Goal: Task Accomplishment & Management: Manage account settings

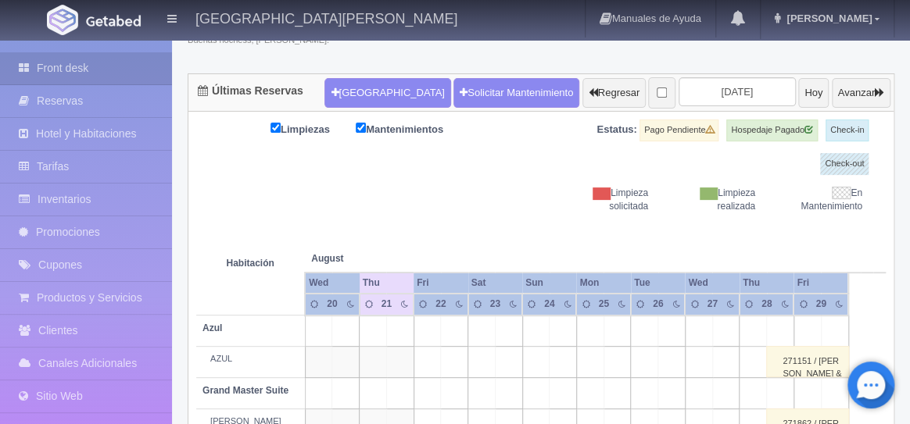
scroll to position [128, 0]
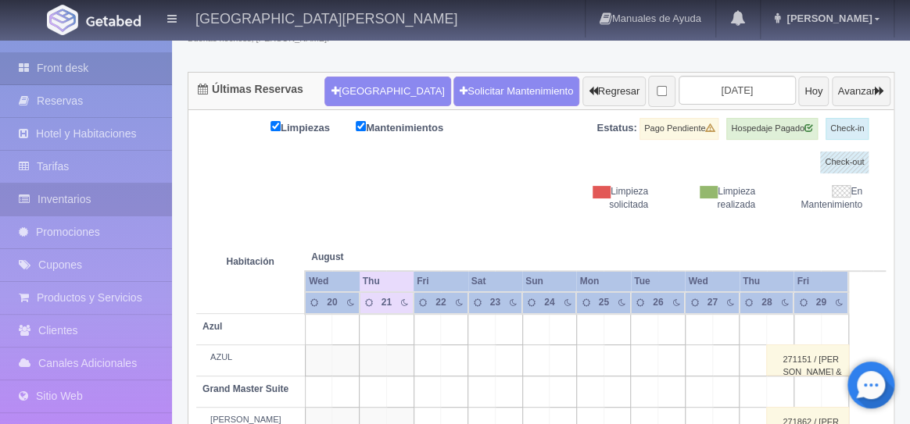
click at [66, 204] on link "Inventarios" at bounding box center [86, 200] width 172 height 32
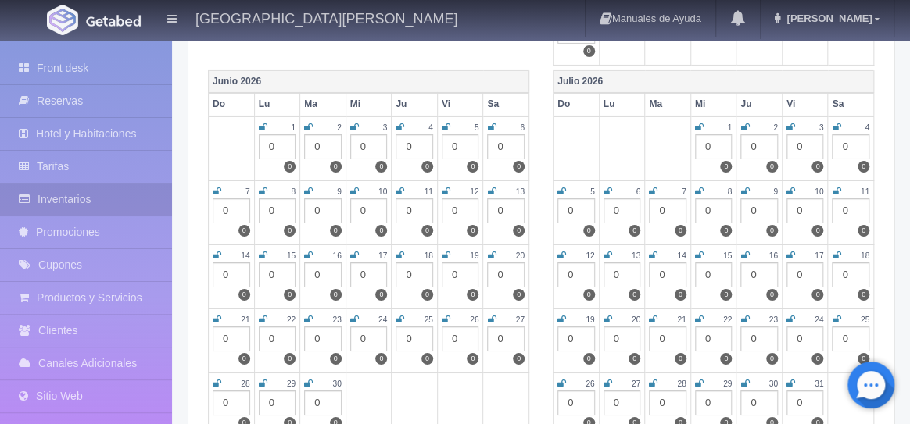
scroll to position [2309, 0]
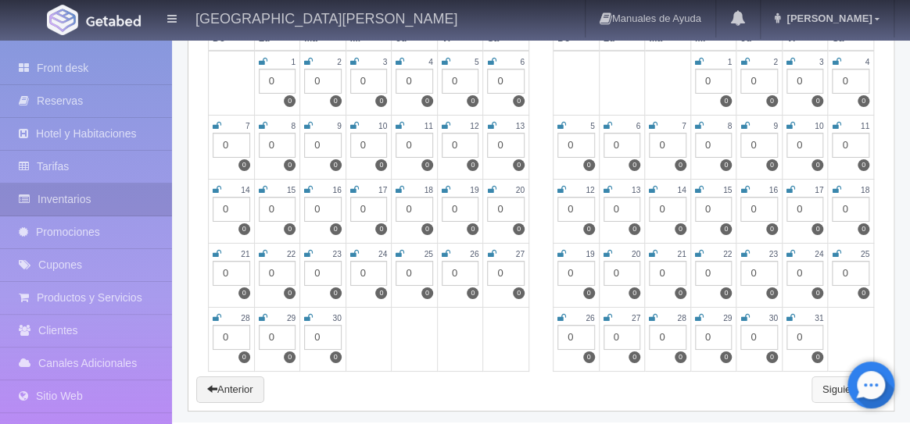
click at [823, 385] on link "Siguiente" at bounding box center [848, 390] width 74 height 27
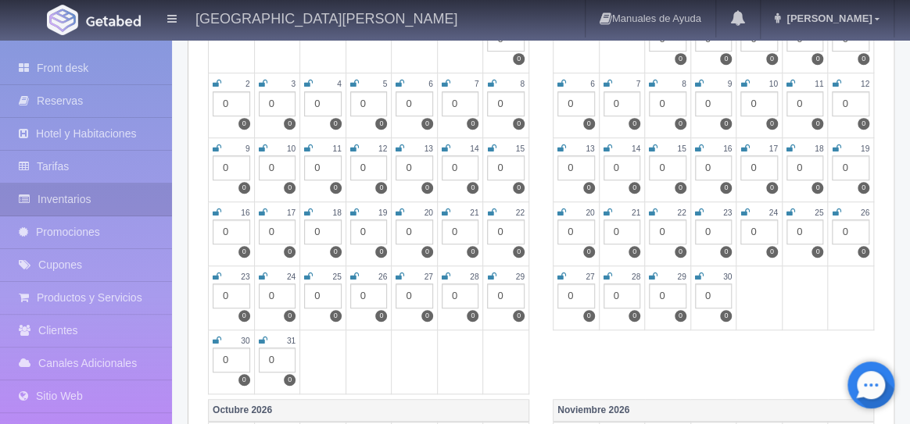
scroll to position [304, 0]
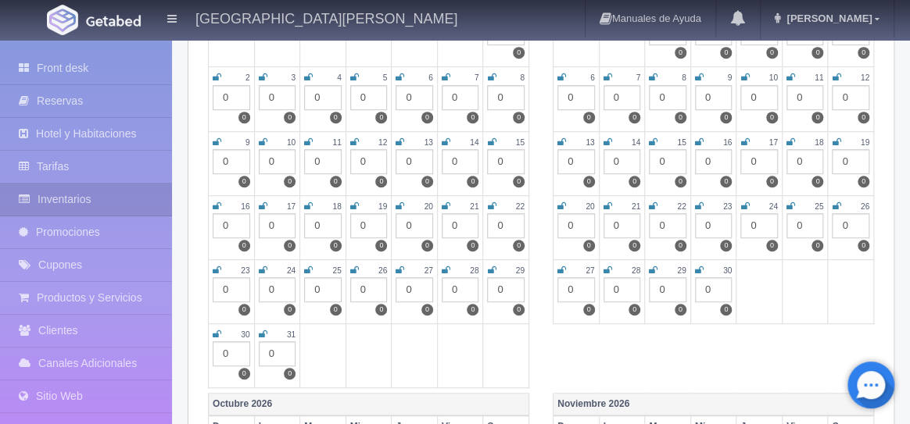
click at [460, 289] on div "0" at bounding box center [461, 289] width 38 height 25
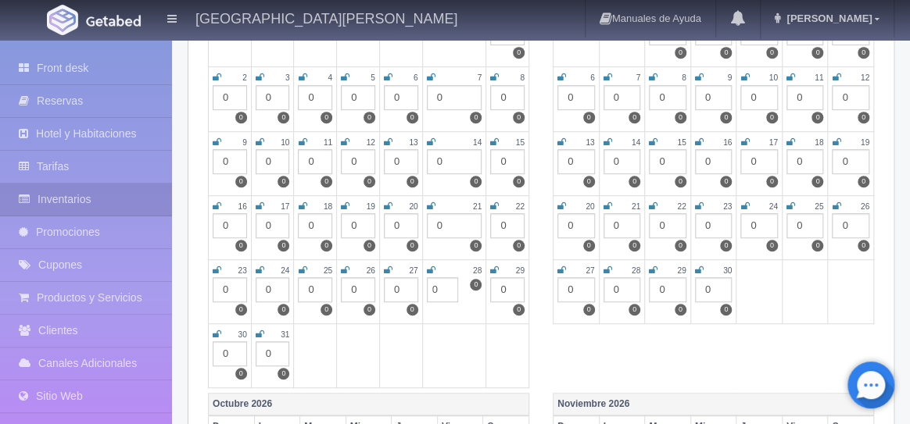
click at [468, 327] on td at bounding box center [454, 356] width 64 height 64
click at [432, 270] on icon at bounding box center [431, 270] width 9 height 9
click at [436, 289] on input "0" at bounding box center [442, 289] width 31 height 25
type input "5"
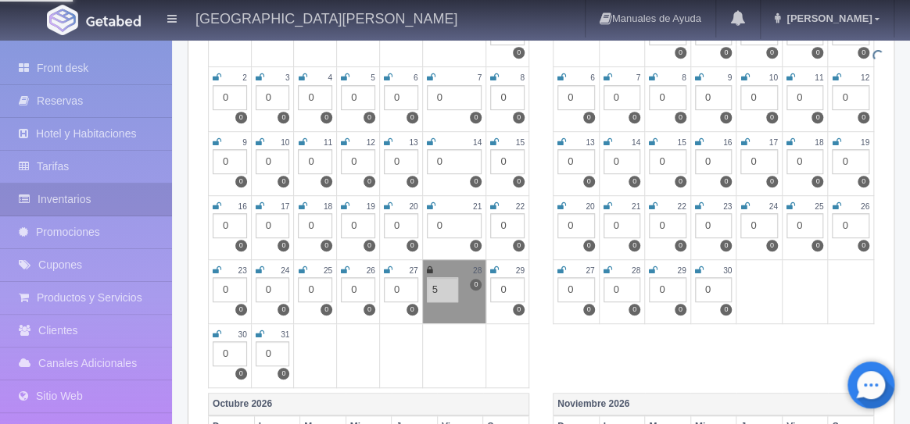
click at [506, 327] on td at bounding box center [507, 356] width 43 height 64
click at [431, 272] on icon at bounding box center [430, 270] width 6 height 9
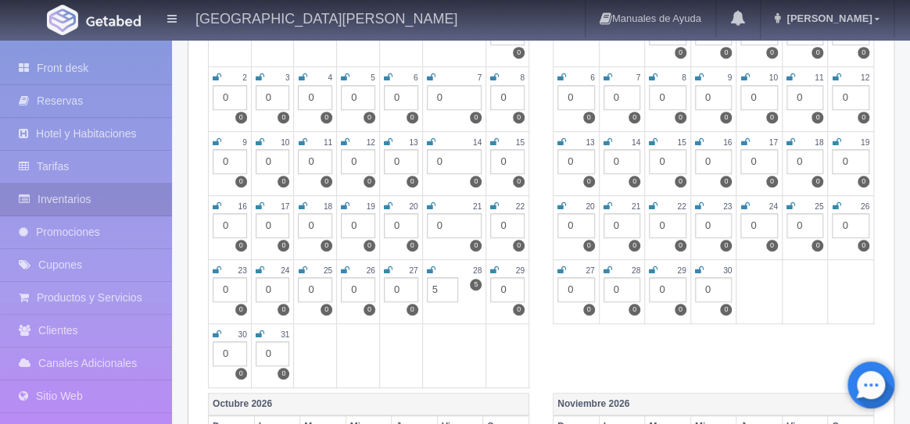
click at [466, 346] on td at bounding box center [454, 356] width 64 height 64
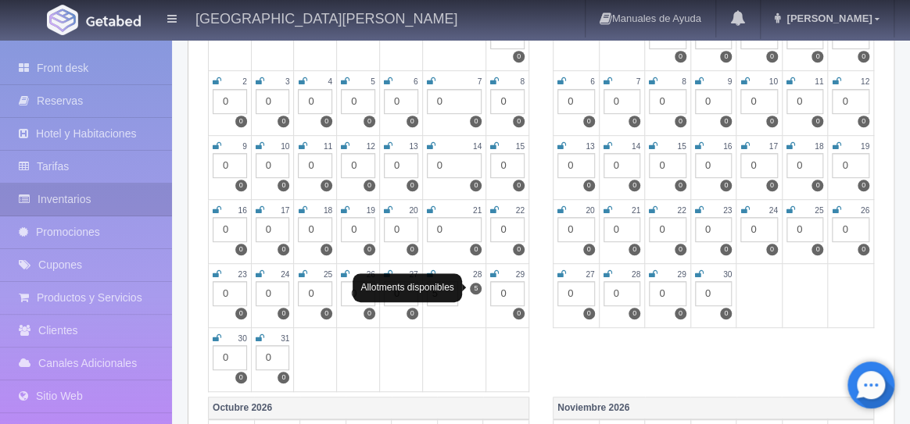
click at [478, 288] on label "5" at bounding box center [476, 289] width 12 height 12
click at [435, 292] on input "5" at bounding box center [442, 293] width 31 height 25
type input "0"
click at [398, 357] on td at bounding box center [400, 359] width 43 height 64
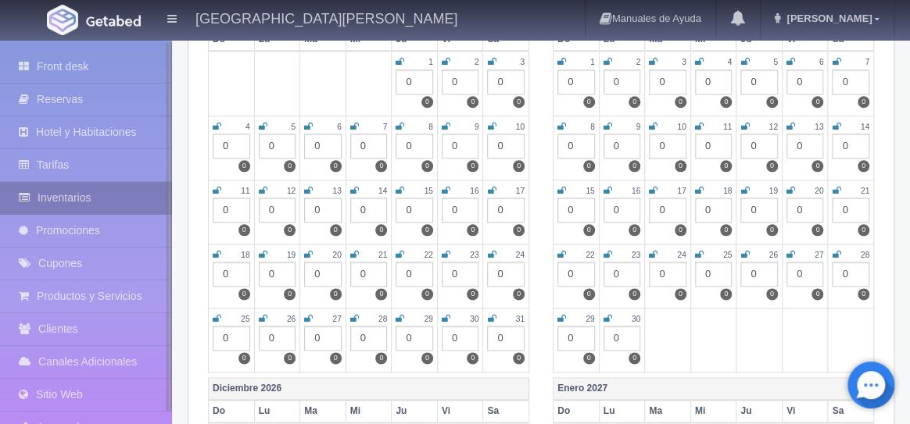
scroll to position [3, 0]
click at [73, 195] on link "Inventarios" at bounding box center [86, 197] width 172 height 32
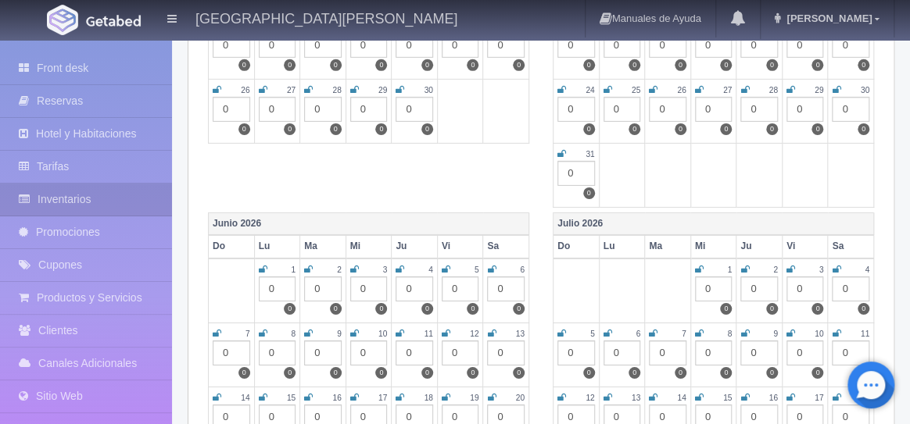
scroll to position [2309, 0]
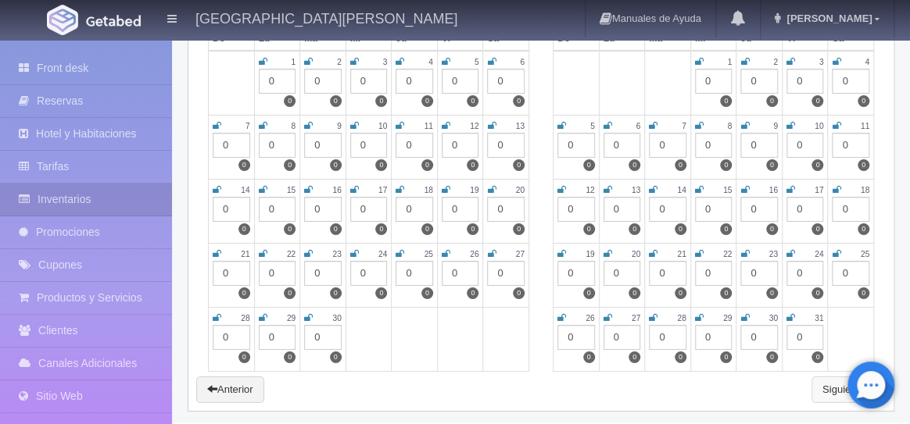
drag, startPoint x: 832, startPoint y: 385, endPoint x: 823, endPoint y: 383, distance: 8.7
click at [832, 385] on link "Siguiente" at bounding box center [848, 390] width 74 height 27
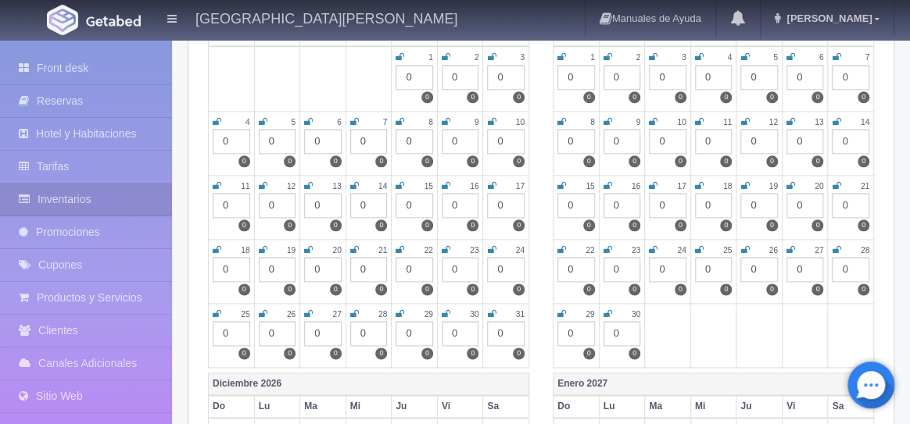
scroll to position [697, 0]
click at [459, 334] on div "0" at bounding box center [461, 332] width 38 height 25
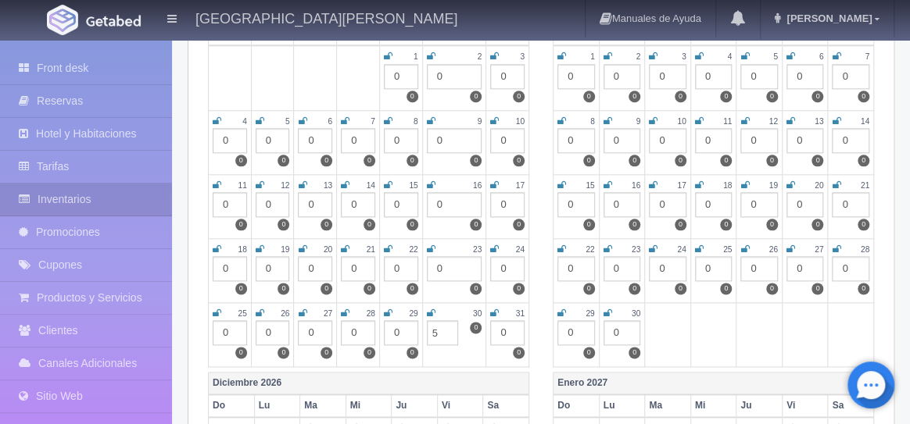
type input "5"
click at [503, 331] on div "0" at bounding box center [507, 332] width 34 height 25
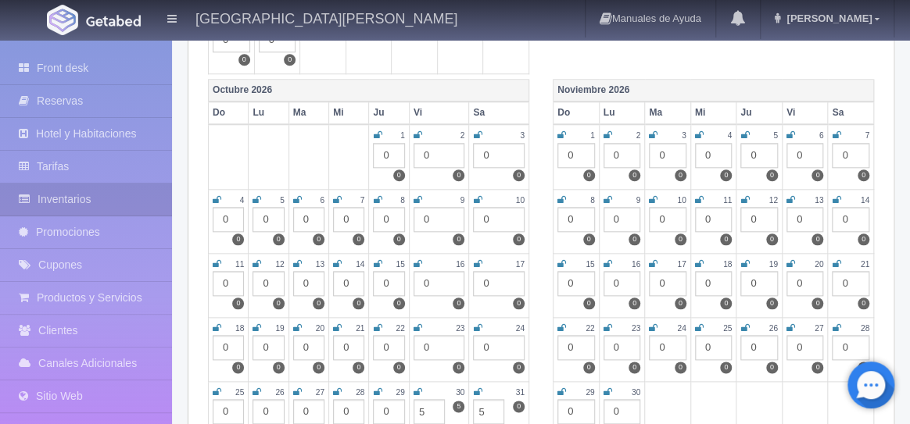
scroll to position [619, 0]
type input "5"
click at [572, 152] on div "0" at bounding box center [576, 154] width 38 height 25
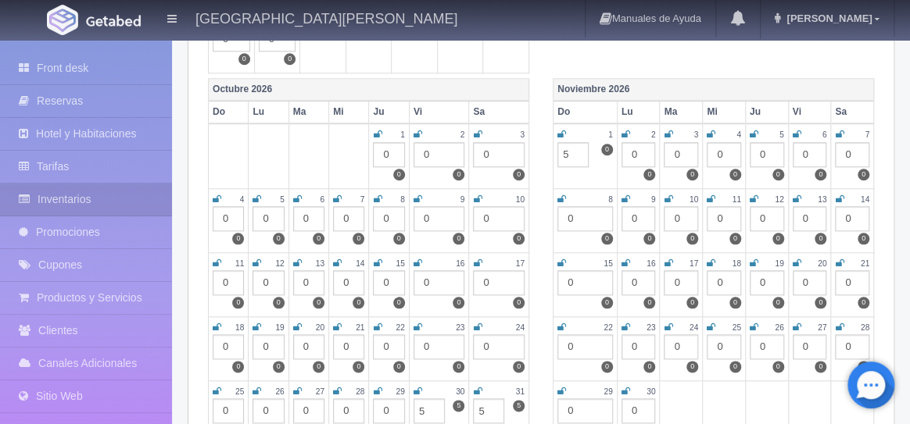
type input "5"
click at [566, 135] on div "1" at bounding box center [584, 134] width 55 height 13
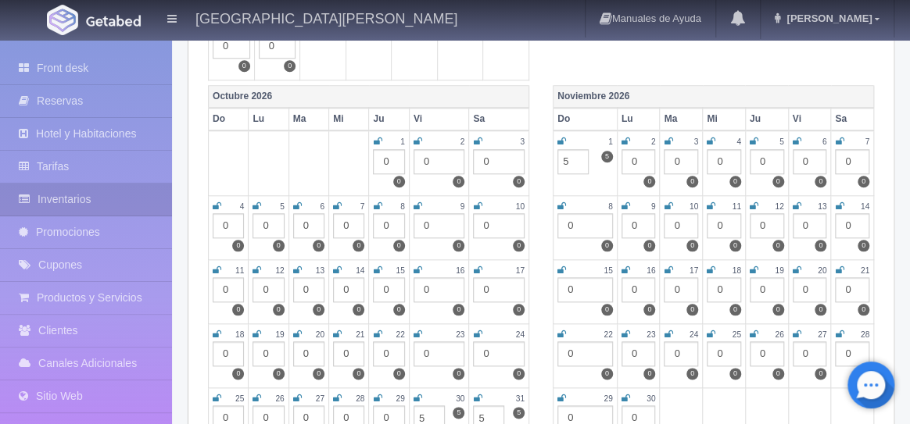
scroll to position [615, 0]
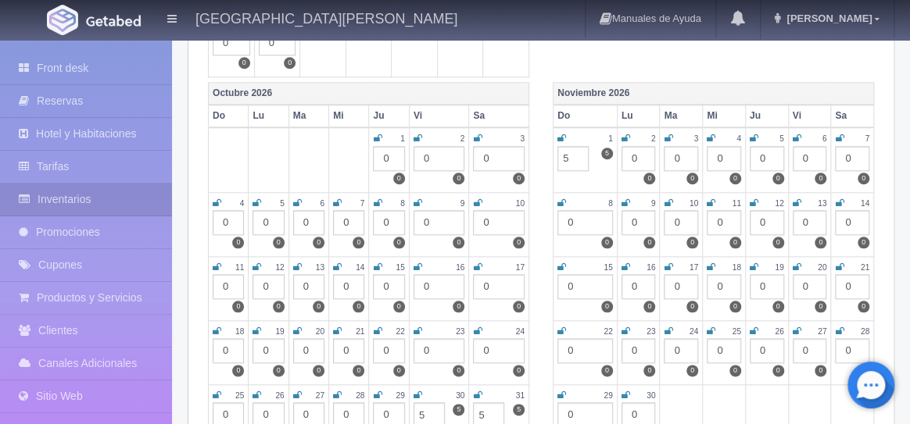
drag, startPoint x: 564, startPoint y: 138, endPoint x: 556, endPoint y: 138, distance: 8.6
click at [564, 138] on icon at bounding box center [561, 138] width 9 height 9
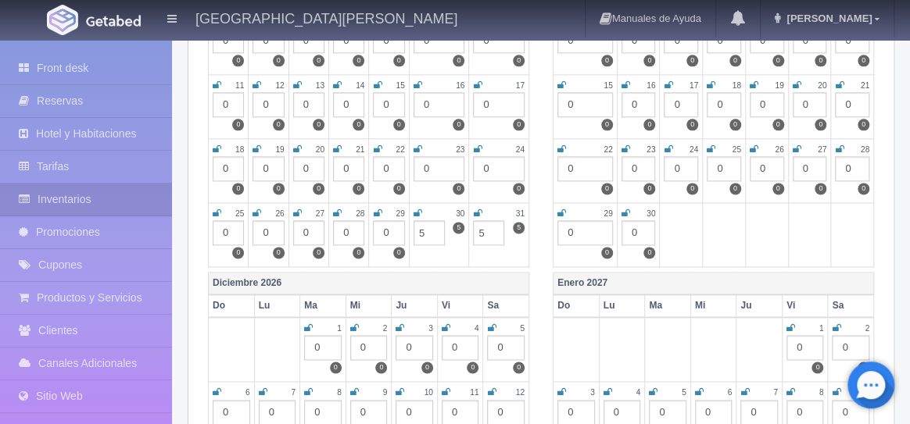
scroll to position [844, 0]
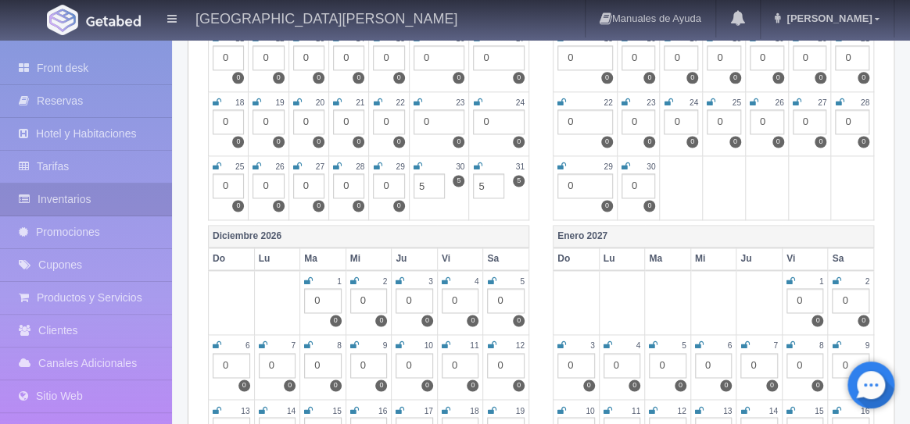
click at [477, 163] on icon at bounding box center [477, 166] width 9 height 9
click at [417, 165] on icon at bounding box center [417, 166] width 9 height 9
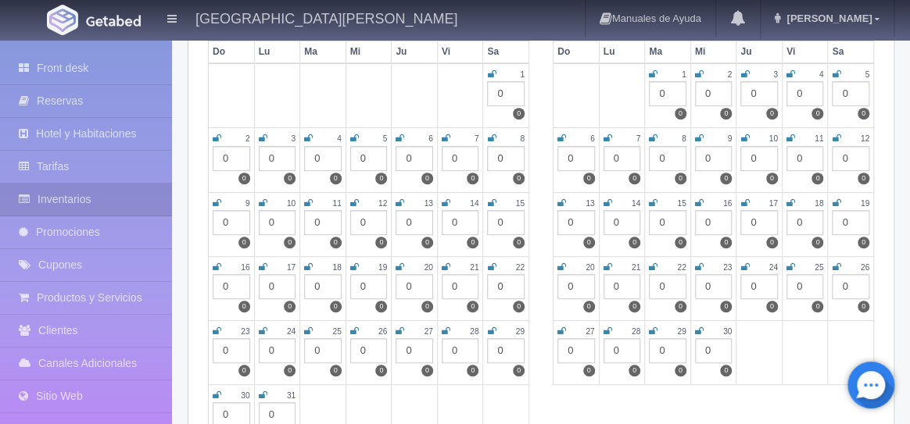
scroll to position [0, 0]
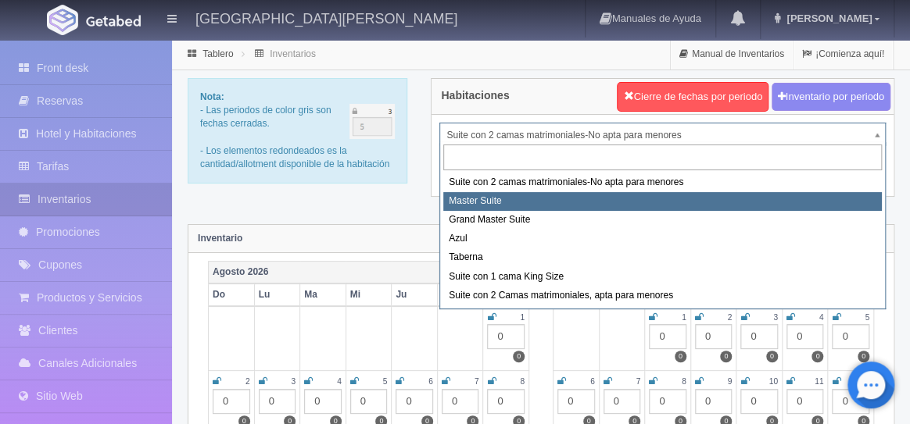
select select "1894"
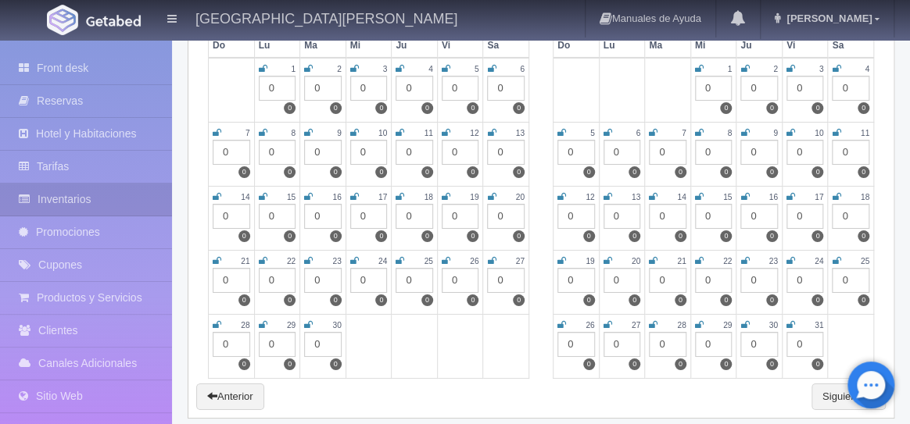
scroll to position [2309, 0]
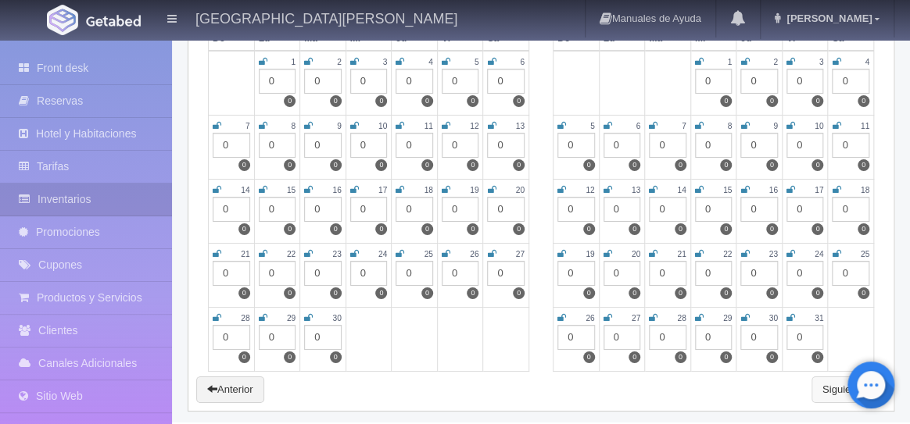
click at [825, 380] on link "Siguiente" at bounding box center [848, 390] width 74 height 27
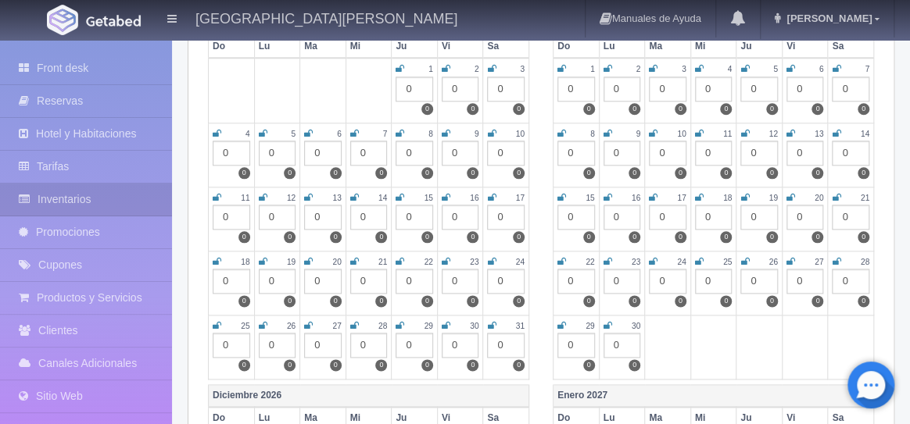
scroll to position [684, 0]
click at [457, 347] on div "0" at bounding box center [461, 346] width 38 height 25
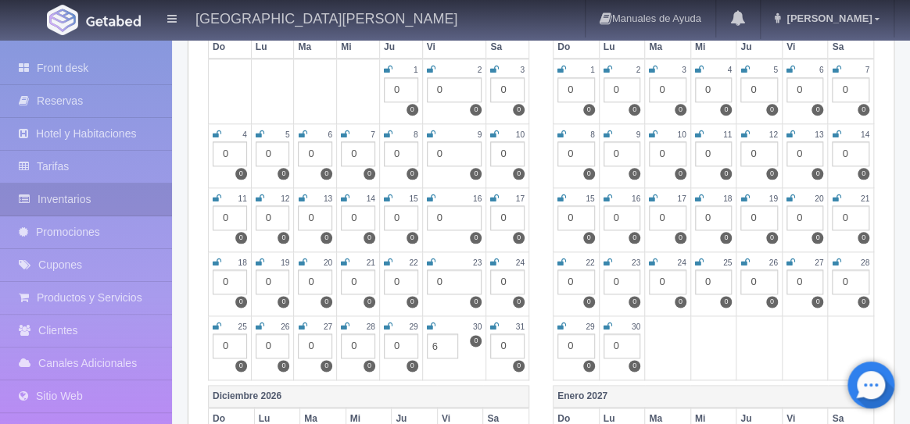
type input "6"
click at [507, 346] on div "0" at bounding box center [507, 346] width 34 height 25
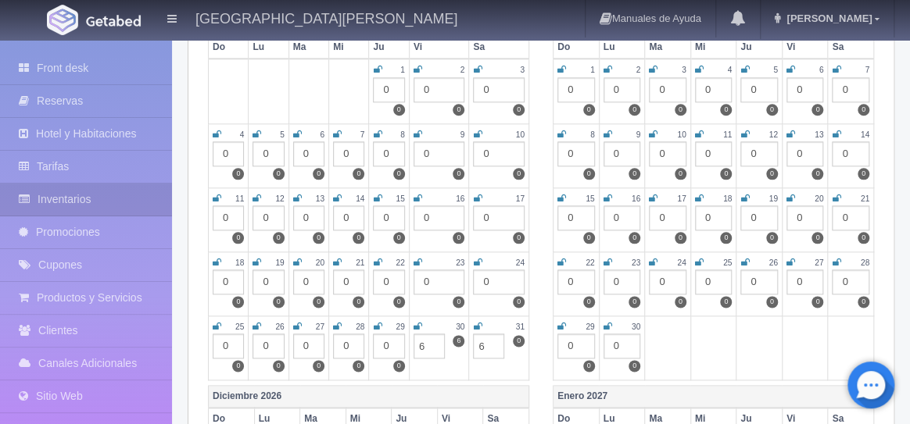
type input "6"
click at [571, 88] on div "0" at bounding box center [576, 89] width 38 height 25
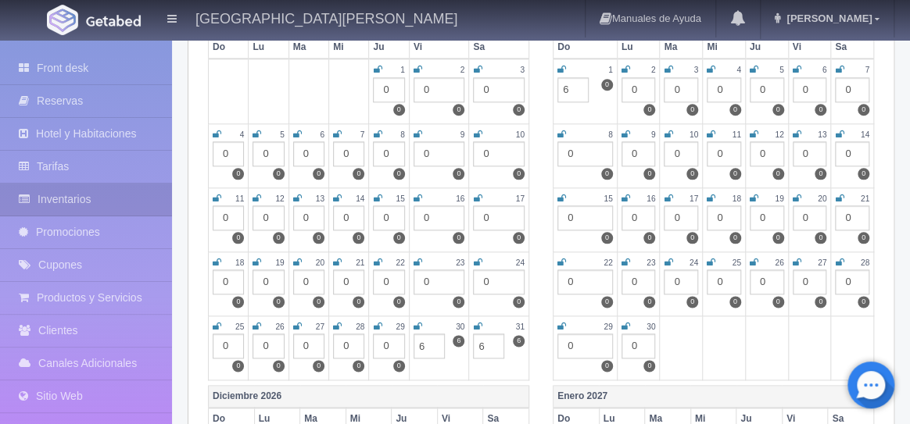
scroll to position [699, 0]
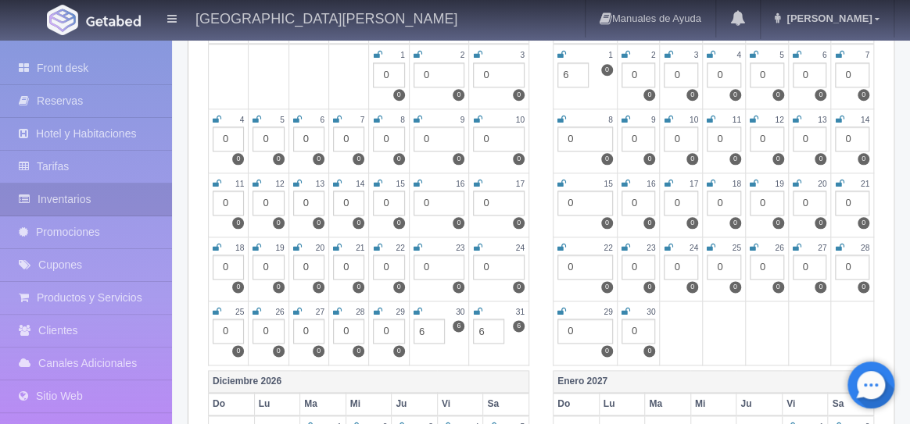
type input "6"
click at [420, 310] on icon at bounding box center [417, 311] width 9 height 9
click at [478, 313] on icon at bounding box center [477, 311] width 9 height 9
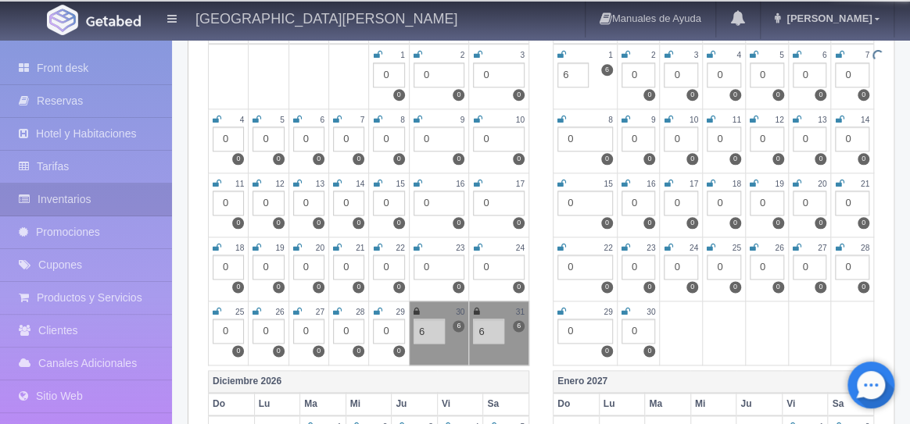
click at [562, 54] on icon at bounding box center [561, 54] width 9 height 9
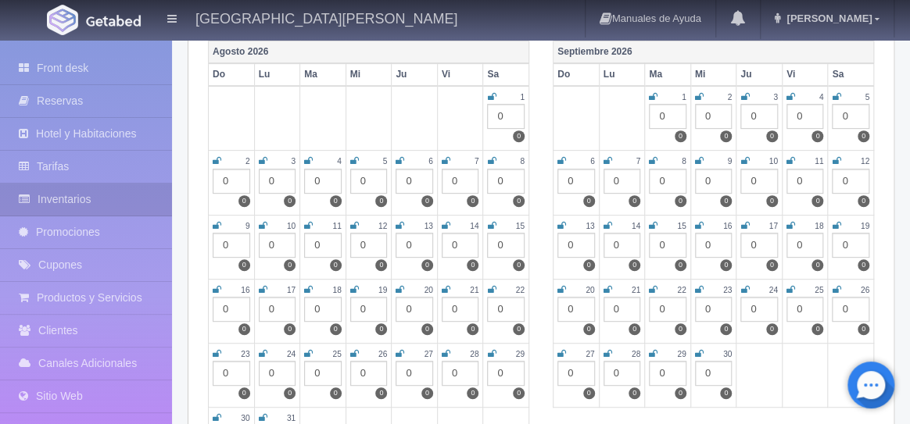
scroll to position [0, 0]
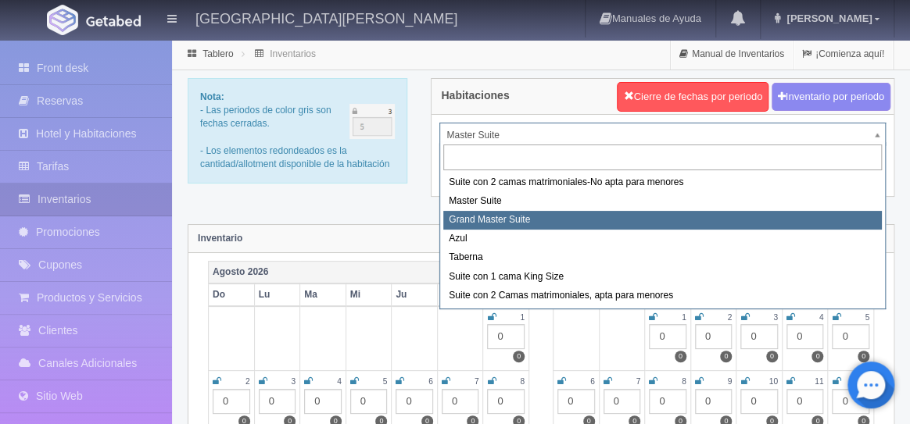
select select "1918"
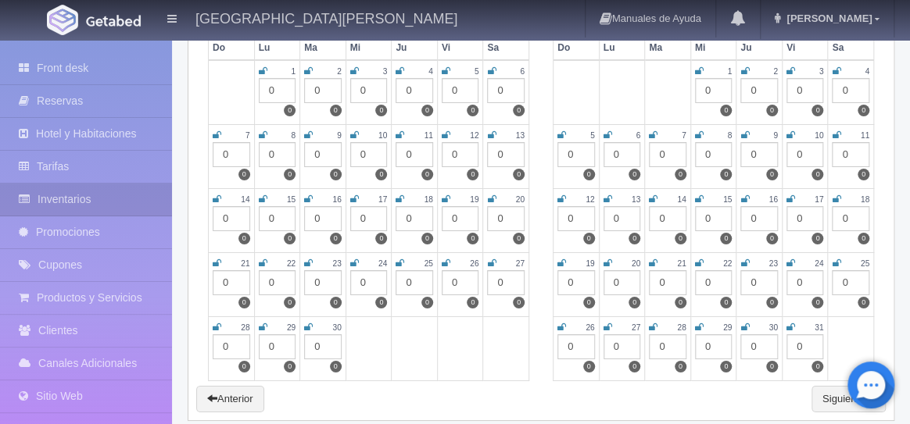
scroll to position [2309, 0]
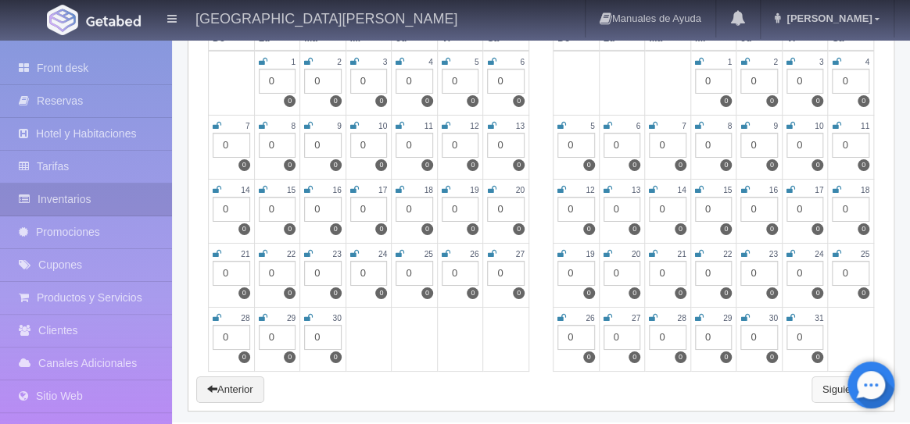
click at [827, 381] on link "Siguiente" at bounding box center [848, 390] width 74 height 27
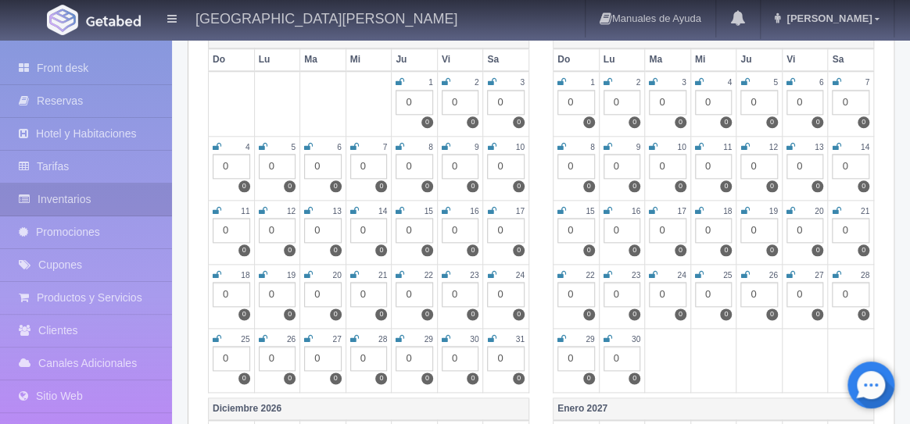
scroll to position [680, 0]
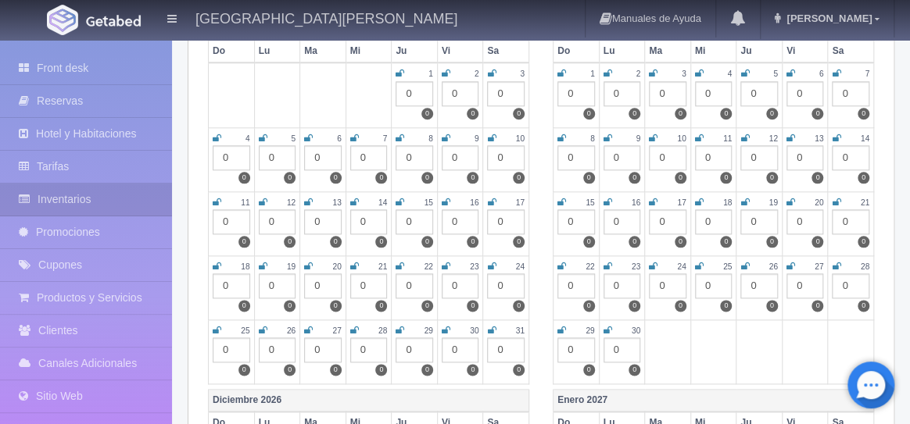
click at [456, 348] on div "0" at bounding box center [461, 350] width 38 height 25
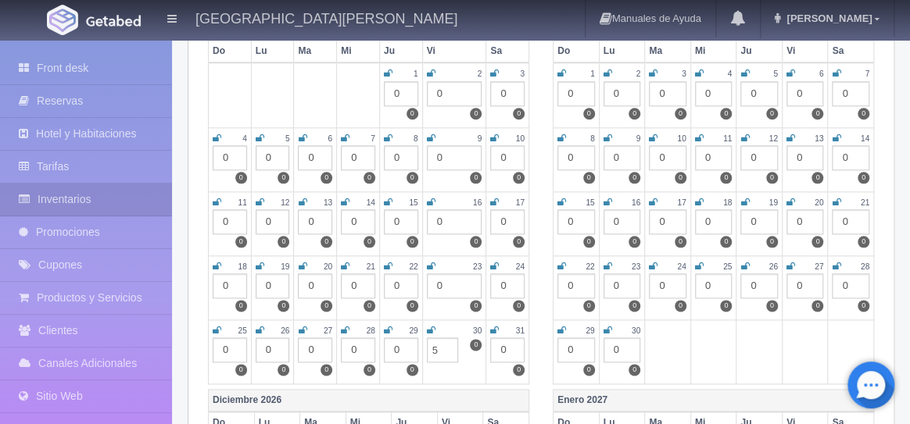
type input "5"
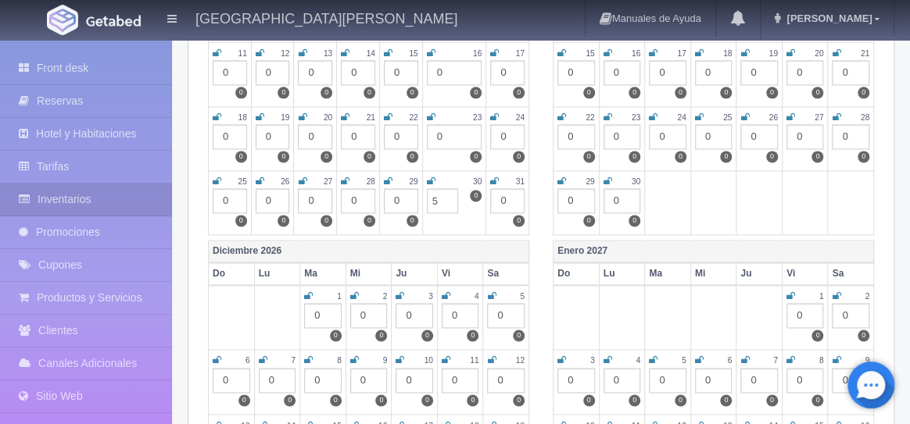
scroll to position [868, 0]
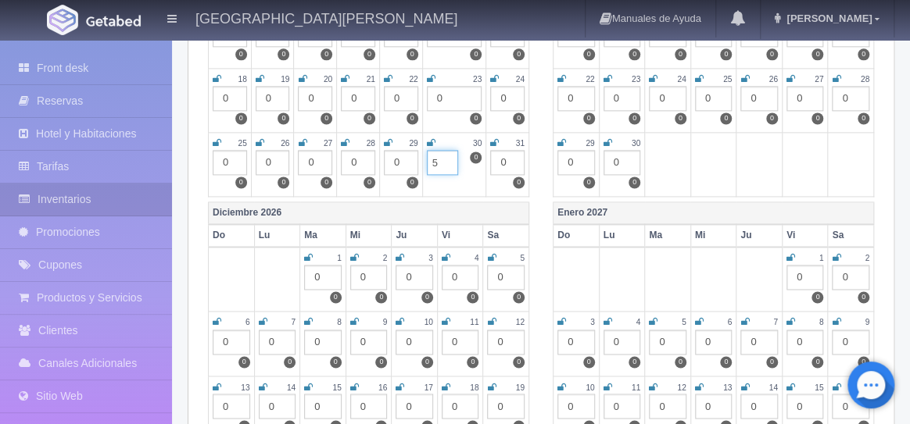
click at [443, 160] on input "5" at bounding box center [442, 162] width 31 height 25
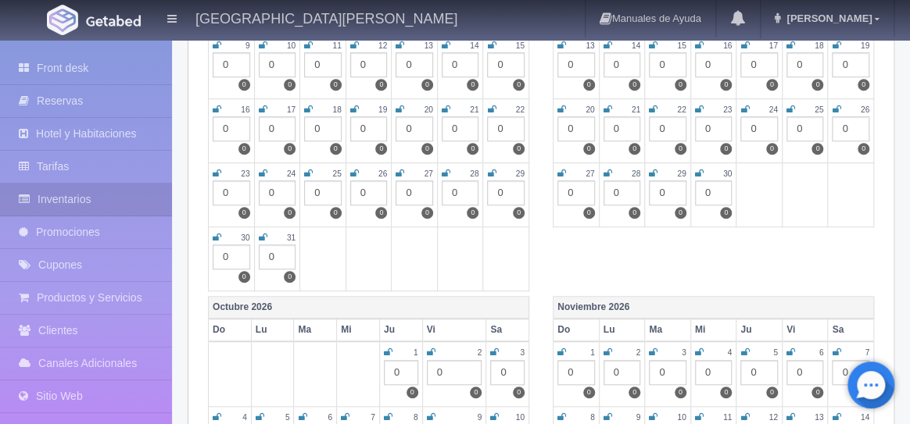
scroll to position [0, 0]
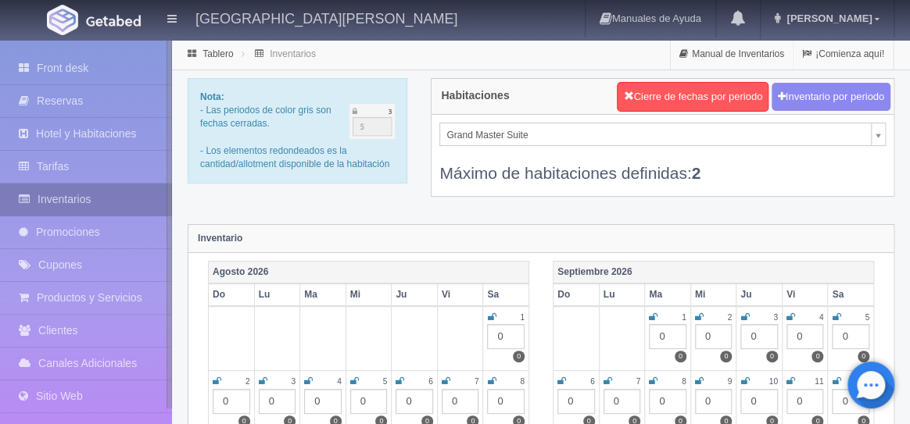
click at [61, 194] on link "Inventarios" at bounding box center [86, 200] width 172 height 32
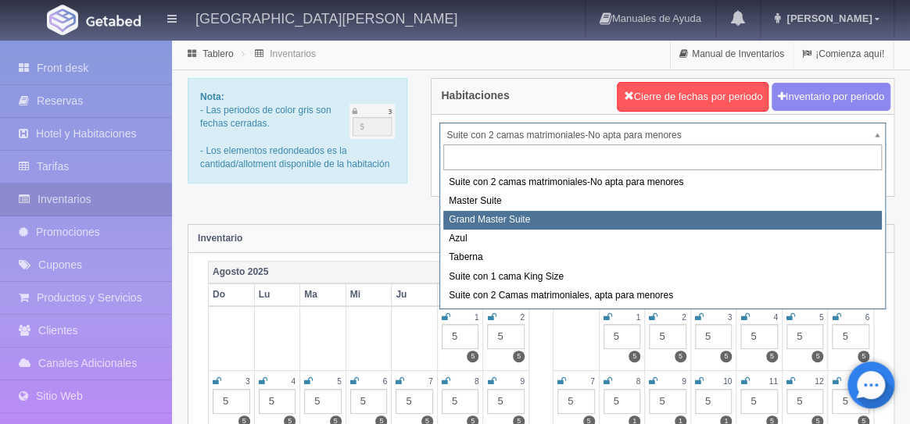
select select "1918"
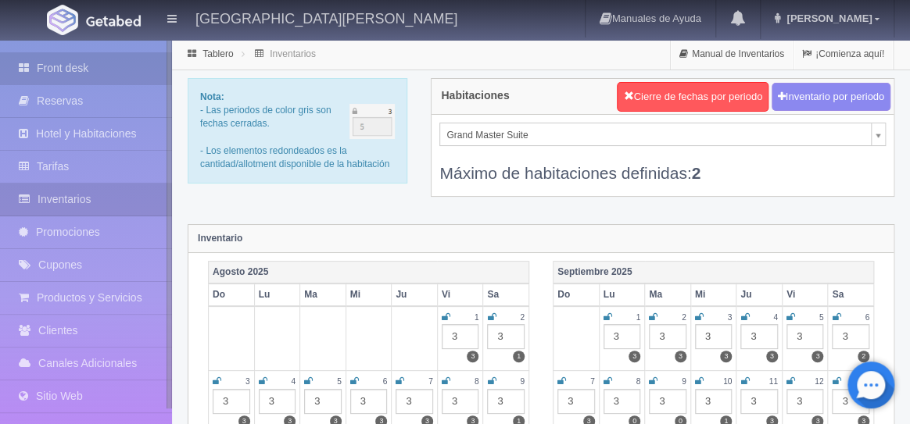
click at [102, 70] on link "Front desk" at bounding box center [86, 68] width 172 height 32
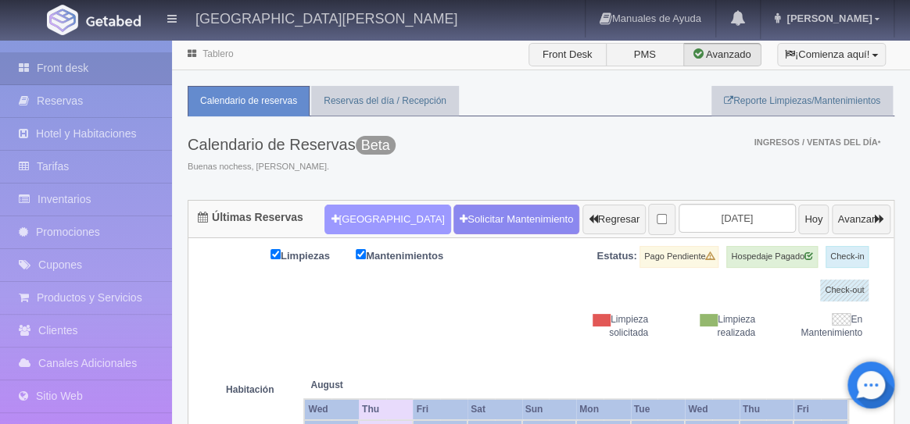
click at [357, 222] on button "Nueva Reserva" at bounding box center [387, 220] width 126 height 30
click at [359, 226] on button "Nueva Reserva" at bounding box center [387, 220] width 126 height 30
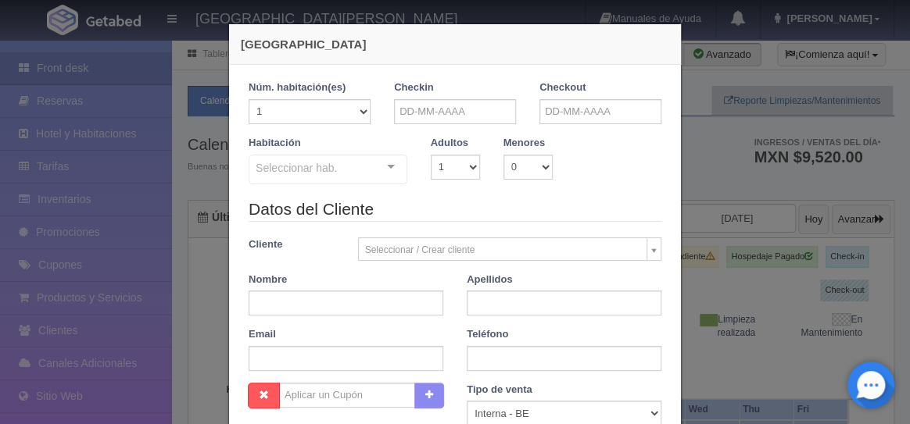
checkbox input "false"
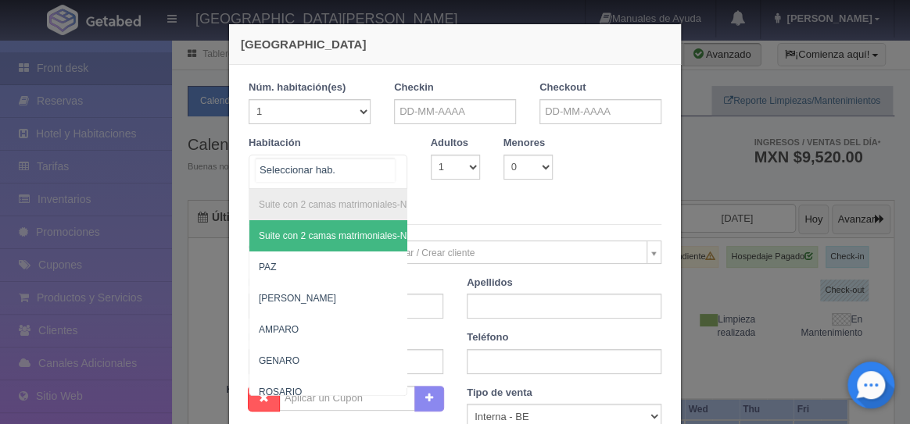
click at [392, 166] on div at bounding box center [390, 167] width 31 height 23
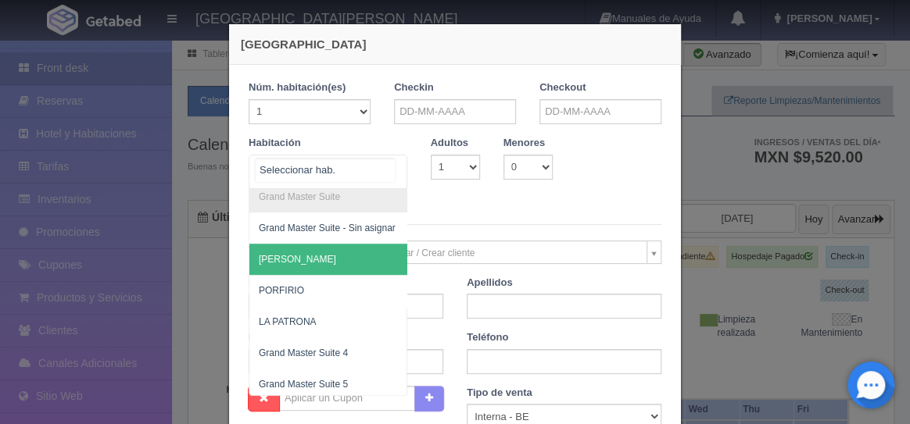
scroll to position [472, 0]
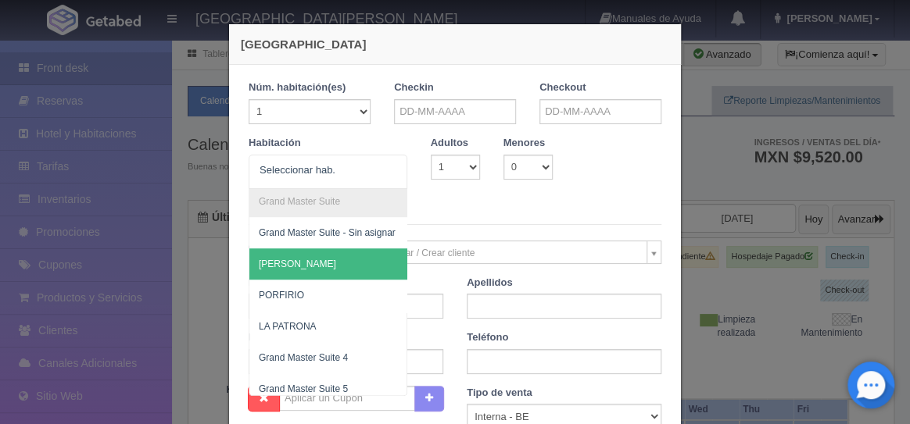
click at [725, 171] on div "Nueva Reserva 1 Núm. habitación(es) 1 2 3 4 5 6 7 8 9 10 11 12 13 14 15 16 17 1…" at bounding box center [455, 212] width 910 height 424
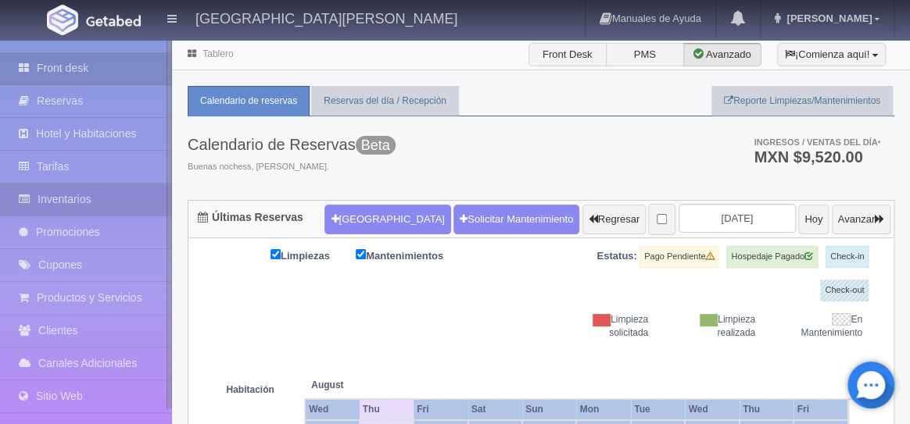
click at [91, 204] on link "Inventarios" at bounding box center [86, 200] width 172 height 32
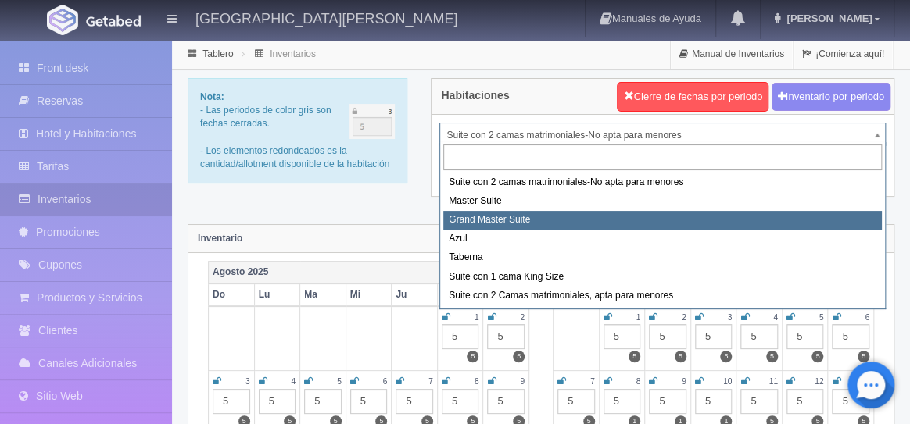
select select "1918"
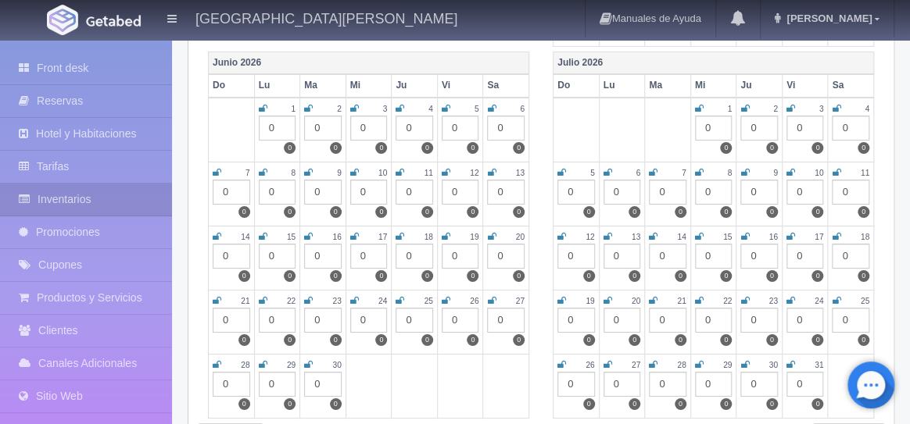
scroll to position [2309, 0]
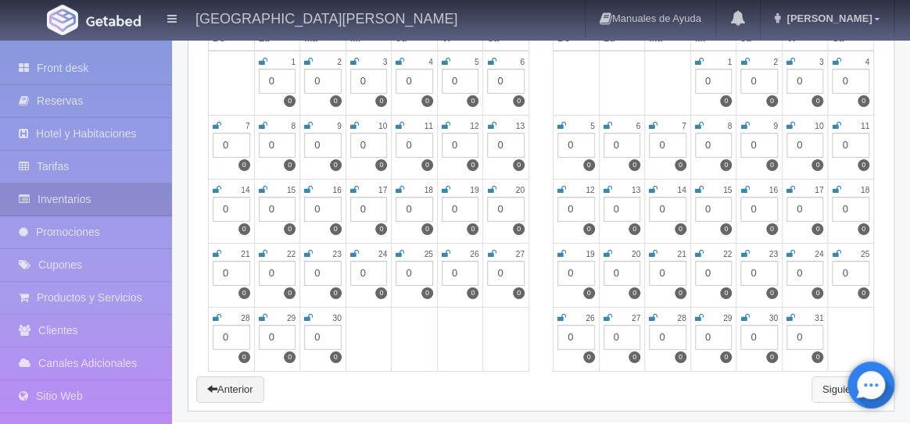
click at [829, 385] on link "Siguiente" at bounding box center [848, 390] width 74 height 27
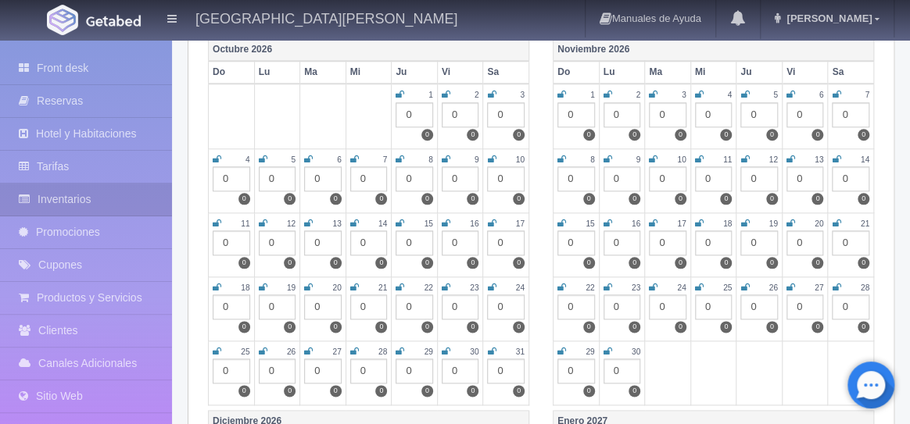
scroll to position [671, 0]
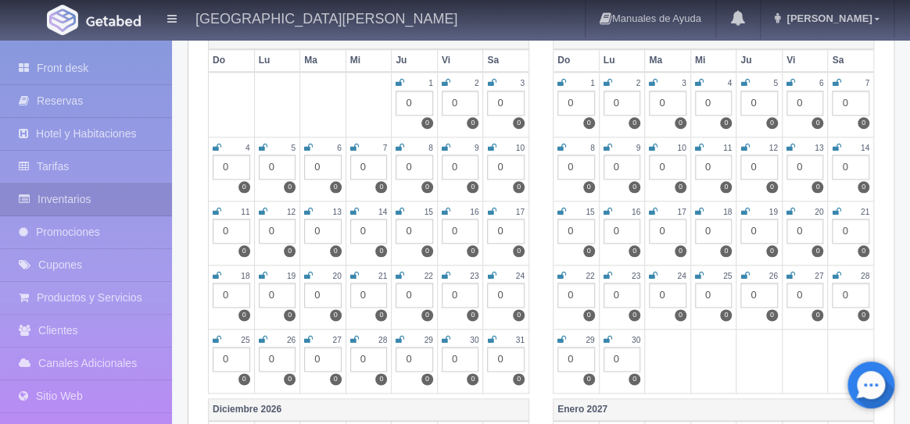
click at [467, 357] on div "0" at bounding box center [461, 359] width 38 height 25
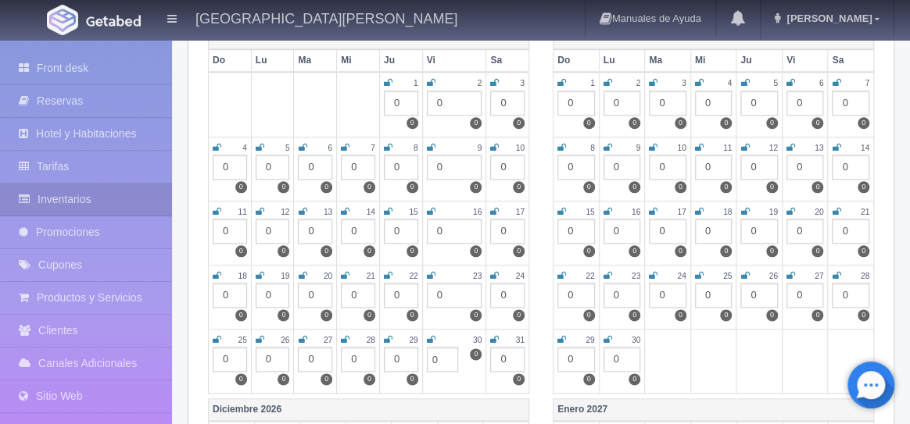
type input "3"
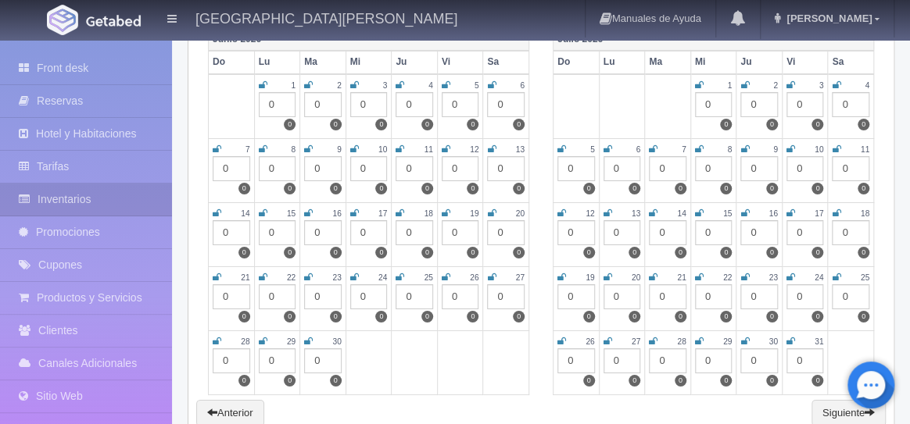
scroll to position [2309, 0]
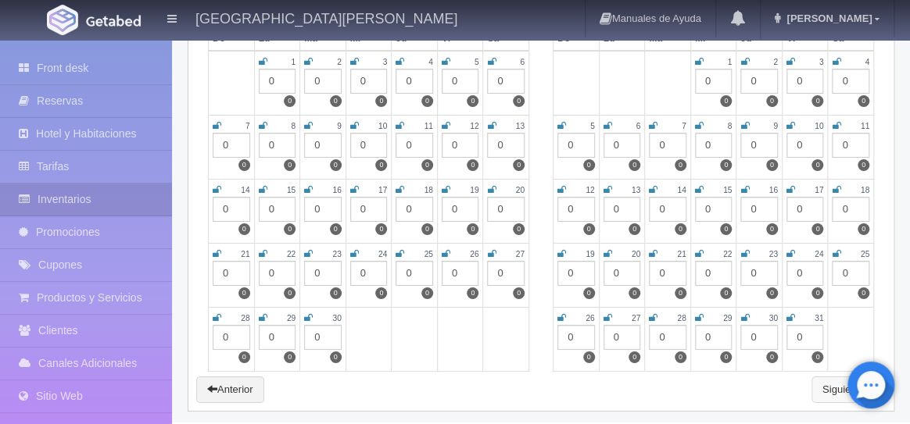
click at [826, 378] on link "Siguiente" at bounding box center [848, 390] width 74 height 27
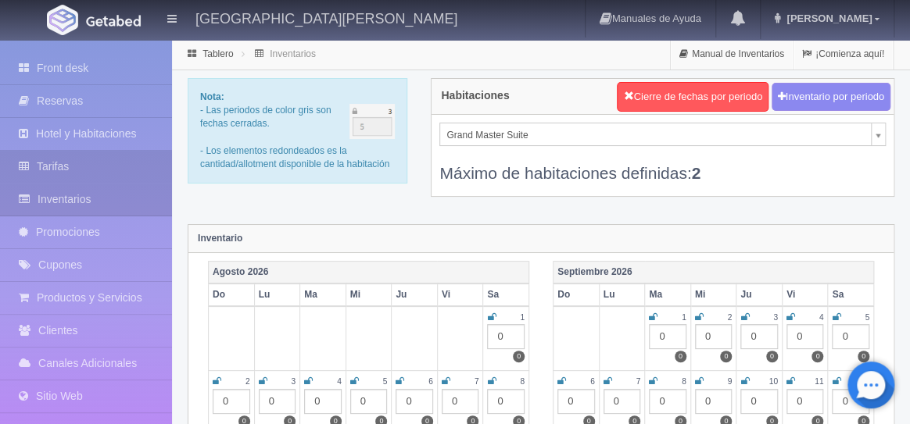
click at [65, 170] on link "Tarifas" at bounding box center [86, 167] width 172 height 32
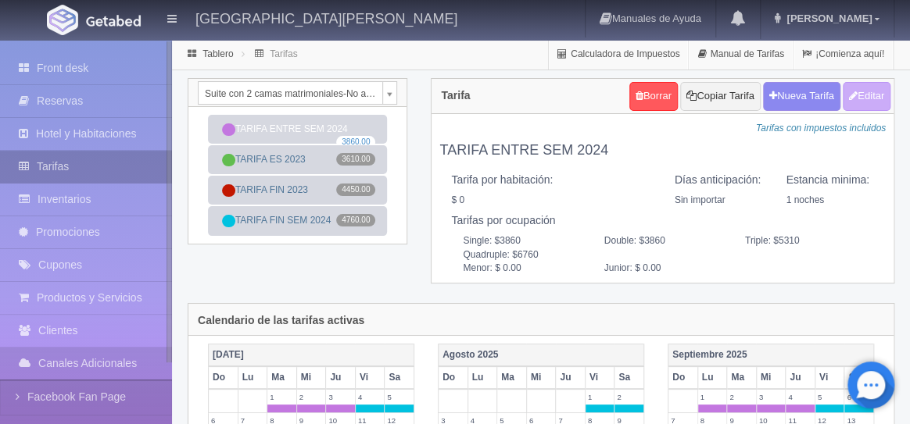
scroll to position [9, 0]
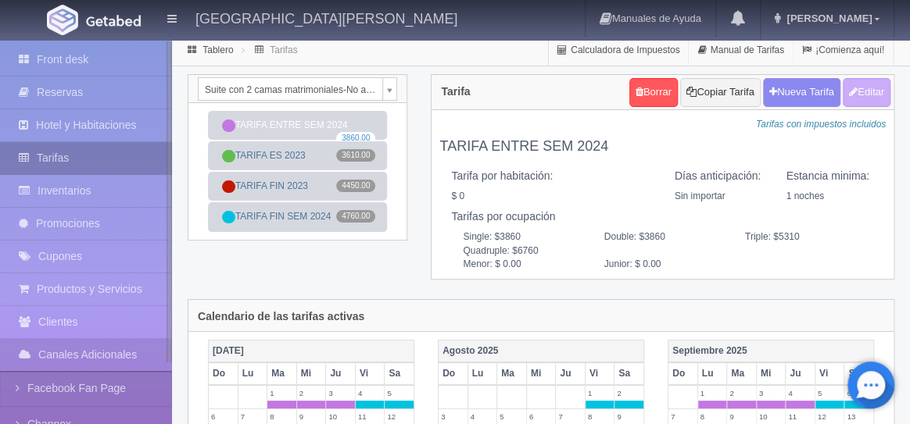
click at [47, 166] on link "Tarifas" at bounding box center [86, 158] width 172 height 32
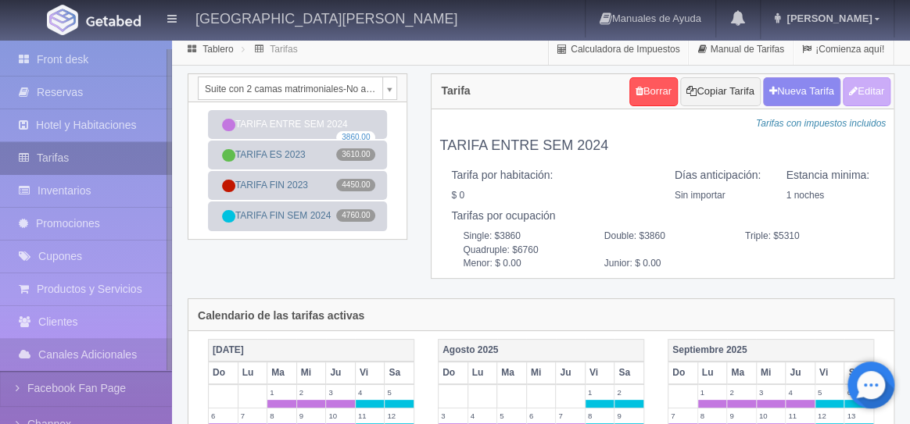
scroll to position [11, 0]
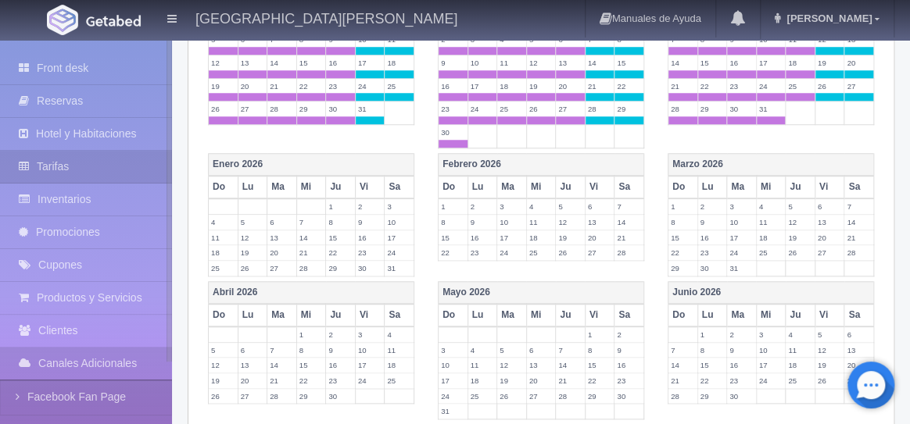
scroll to position [621, 0]
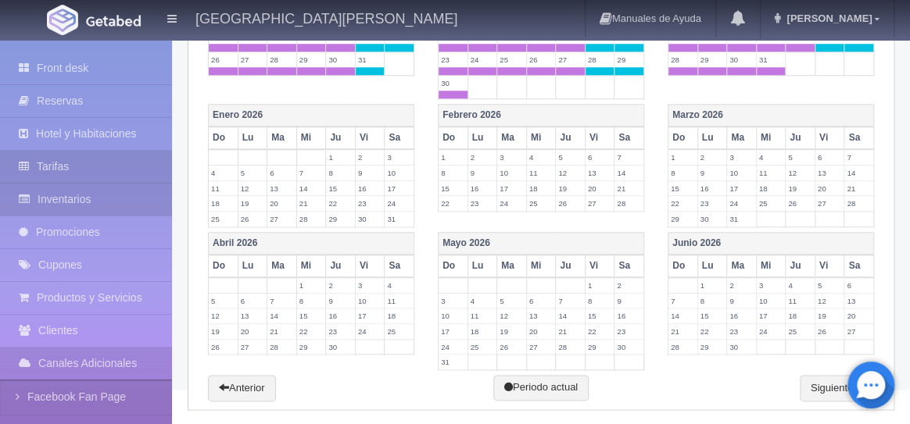
click at [59, 208] on link "Inventarios" at bounding box center [86, 200] width 172 height 32
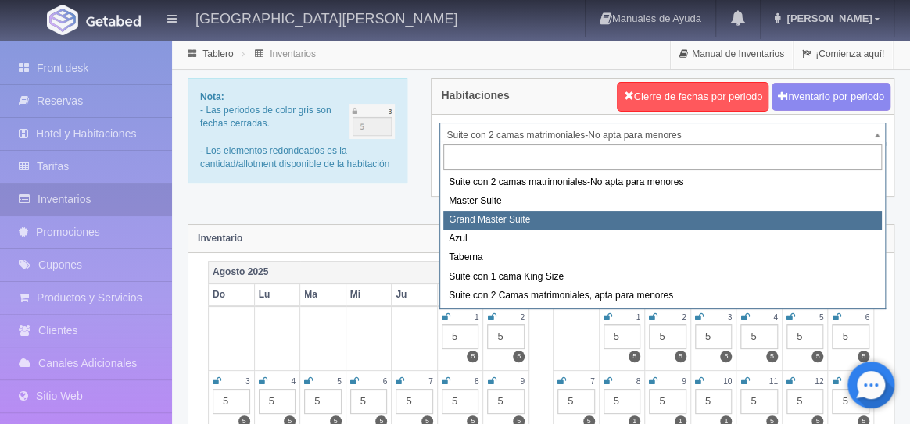
select select "1918"
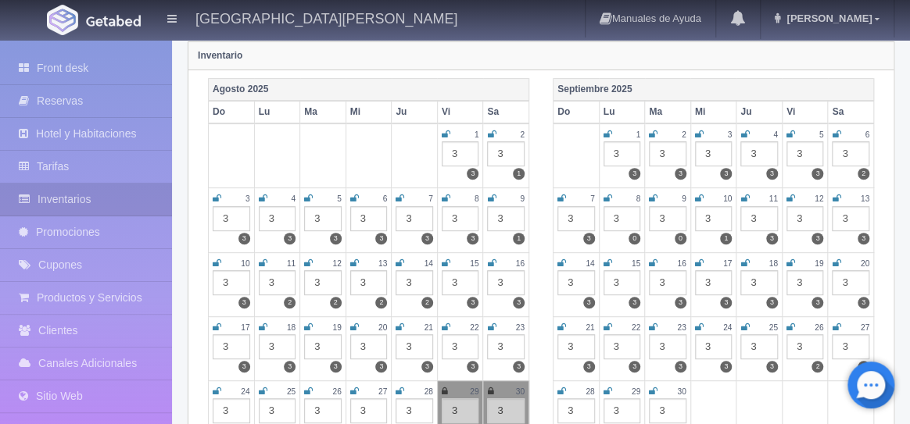
scroll to position [305, 0]
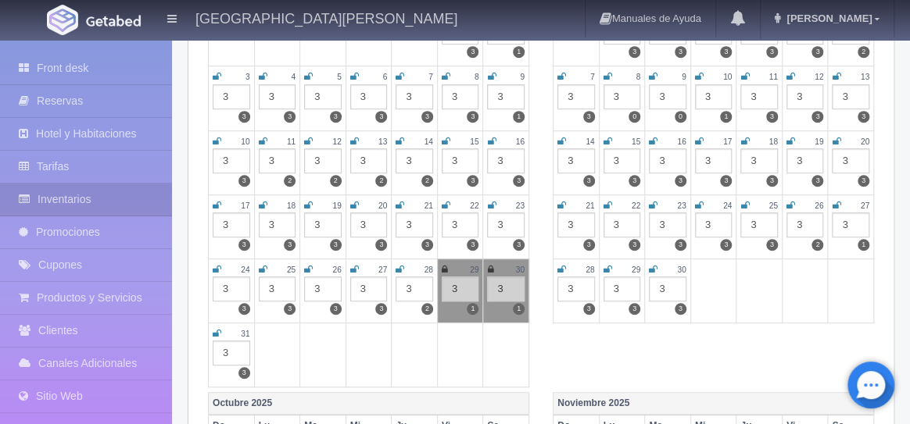
click at [447, 269] on icon at bounding box center [445, 269] width 6 height 9
click at [494, 270] on div "30" at bounding box center [506, 269] width 38 height 13
click at [493, 268] on div "30" at bounding box center [506, 269] width 38 height 13
click at [492, 267] on icon at bounding box center [490, 269] width 6 height 9
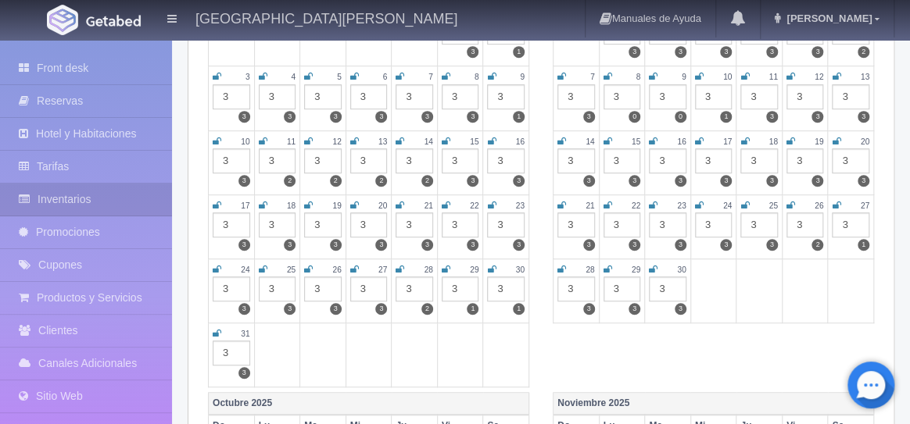
click at [449, 269] on div "29" at bounding box center [461, 269] width 38 height 13
click at [446, 269] on icon at bounding box center [446, 269] width 9 height 9
click at [495, 267] on icon at bounding box center [491, 269] width 9 height 9
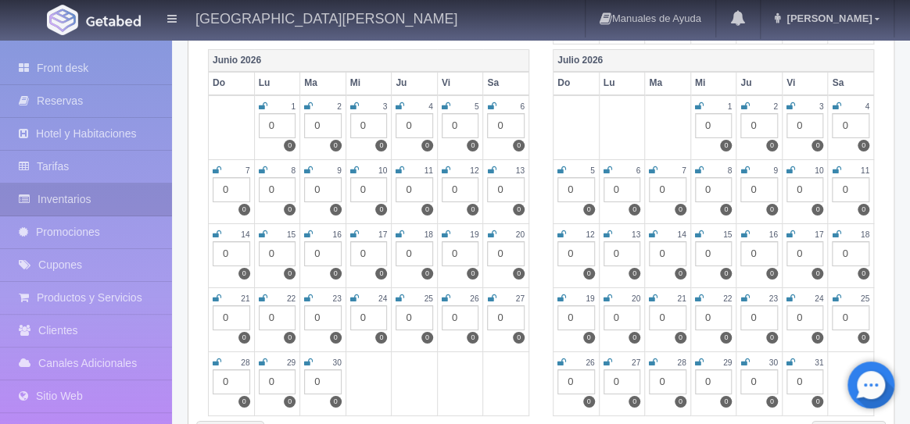
scroll to position [2309, 0]
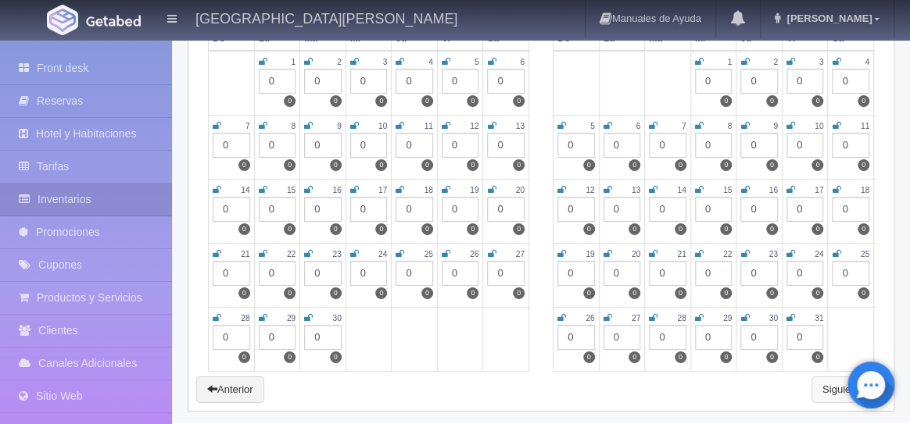
click at [834, 380] on link "Siguiente" at bounding box center [848, 390] width 74 height 27
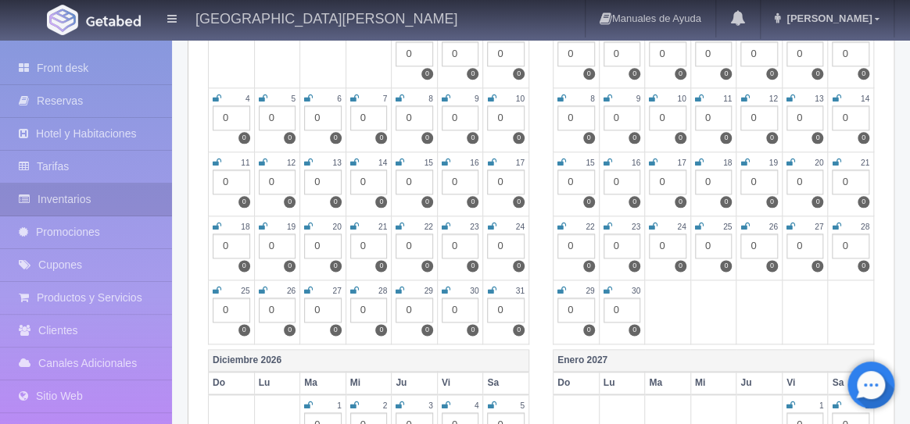
scroll to position [721, 0]
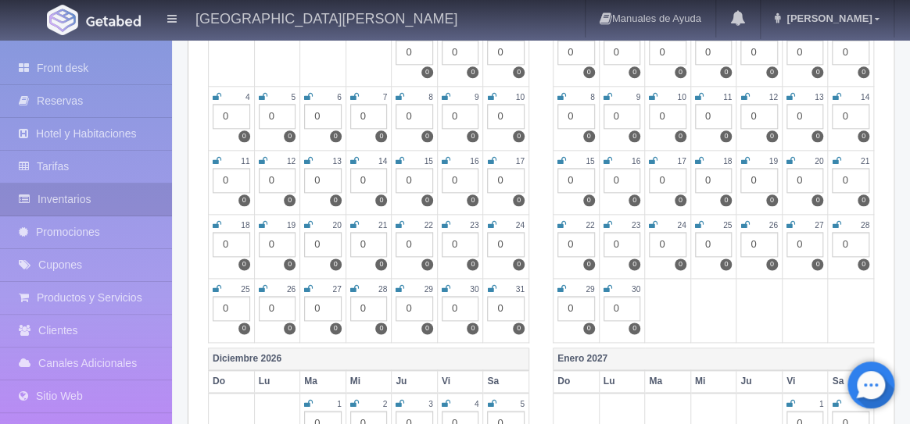
click at [456, 308] on div "0" at bounding box center [461, 308] width 38 height 25
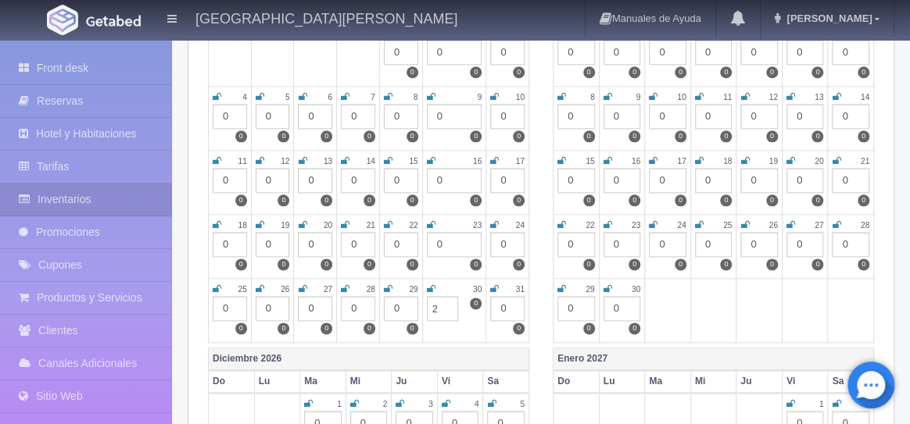
type input "2"
click at [513, 310] on div "0" at bounding box center [507, 308] width 34 height 25
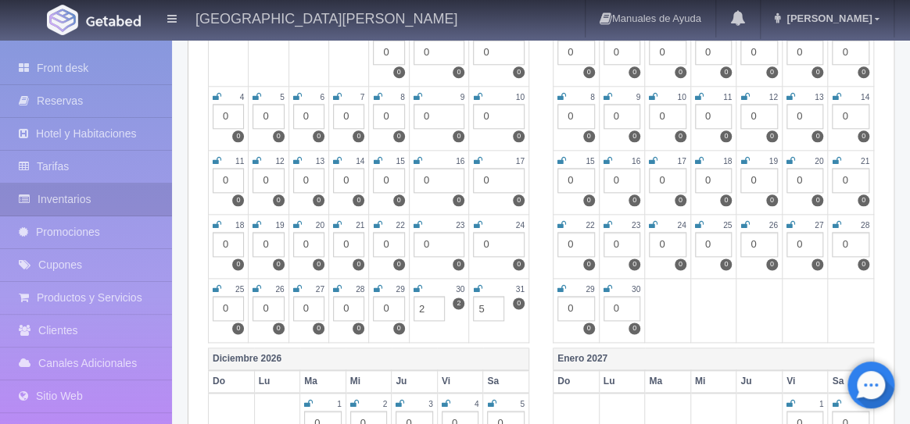
type input "5"
click at [485, 306] on input "5" at bounding box center [488, 308] width 31 height 25
type input "3"
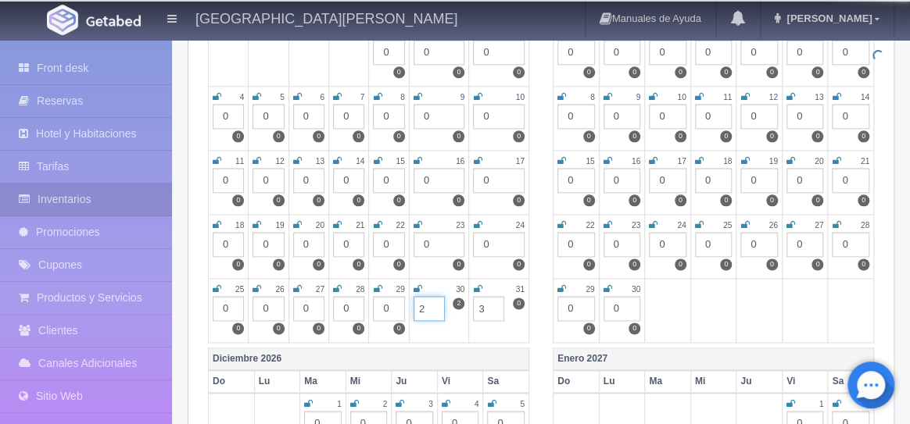
click at [428, 307] on input "2" at bounding box center [428, 308] width 31 height 25
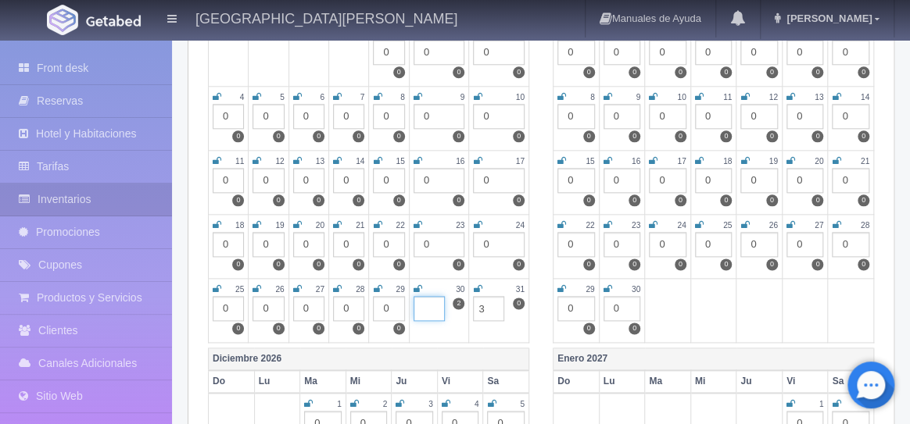
type input "2"
click at [483, 306] on input "3" at bounding box center [488, 308] width 31 height 25
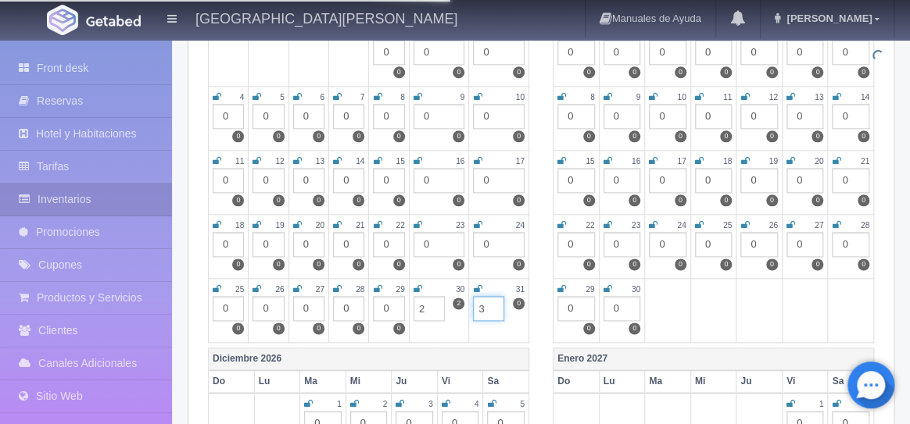
drag, startPoint x: 485, startPoint y: 306, endPoint x: 464, endPoint y: 306, distance: 20.3
click at [464, 306] on tr "25 0 0 26 0 0 27 0 0 28 0 0 29 0 0 30 0 2 2 31 0 0 3" at bounding box center [369, 310] width 320 height 64
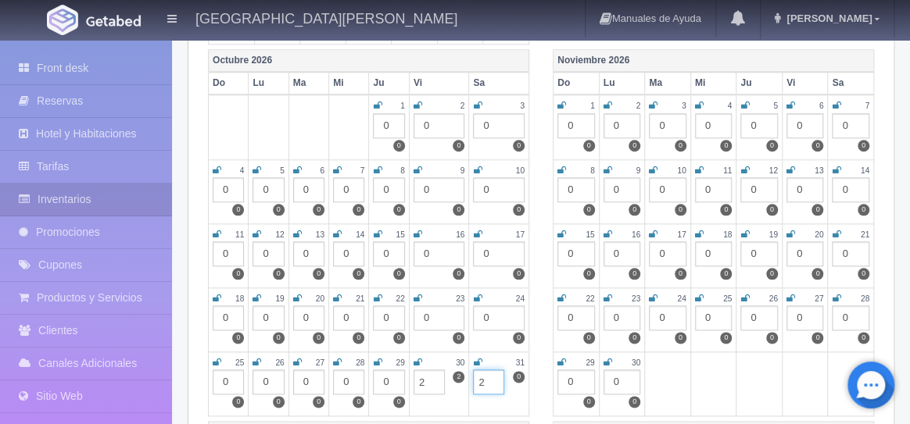
scroll to position [649, 0]
type input "2"
click at [570, 123] on div "0" at bounding box center [576, 125] width 38 height 25
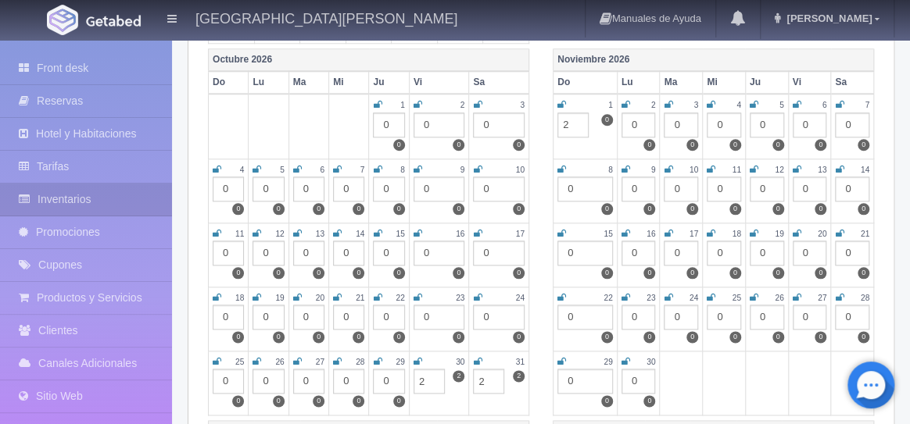
type input "2"
click at [564, 102] on icon at bounding box center [561, 104] width 9 height 9
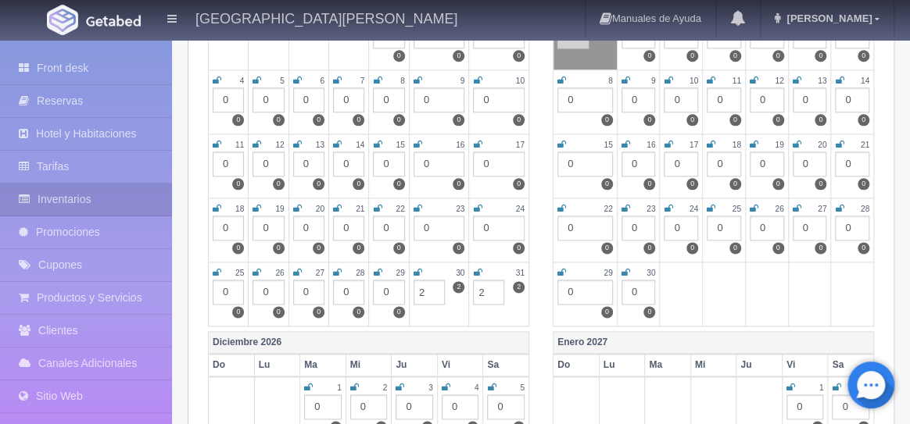
scroll to position [741, 0]
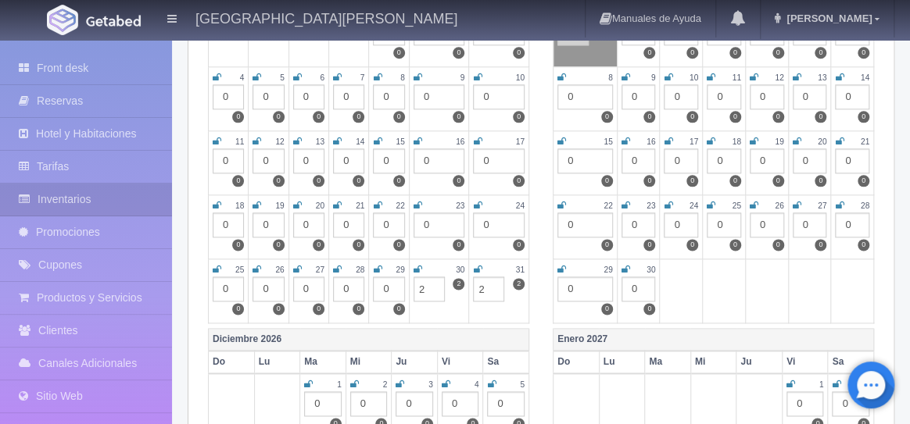
click at [478, 270] on icon at bounding box center [477, 269] width 9 height 9
click at [417, 268] on icon at bounding box center [417, 269] width 9 height 9
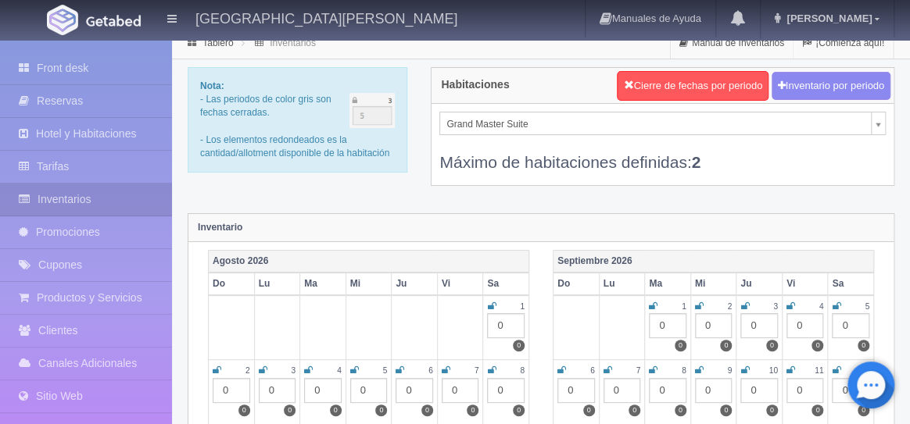
scroll to position [0, 0]
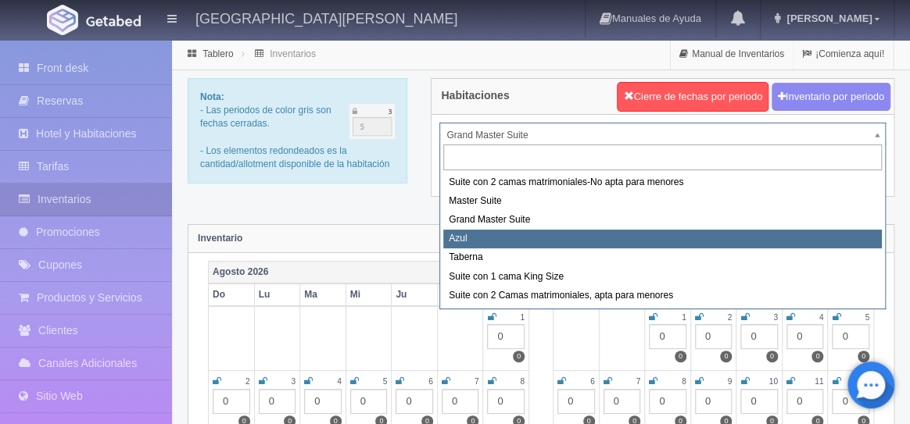
select select "1919"
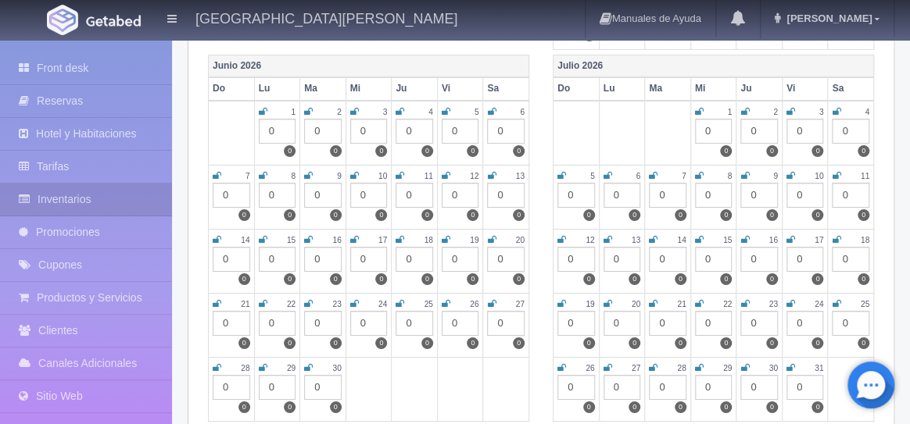
scroll to position [2309, 0]
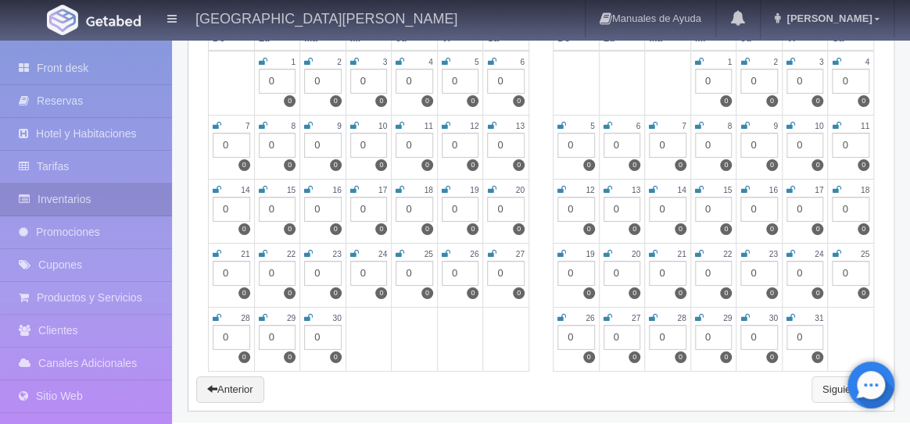
click at [840, 388] on link "Siguiente" at bounding box center [848, 390] width 74 height 27
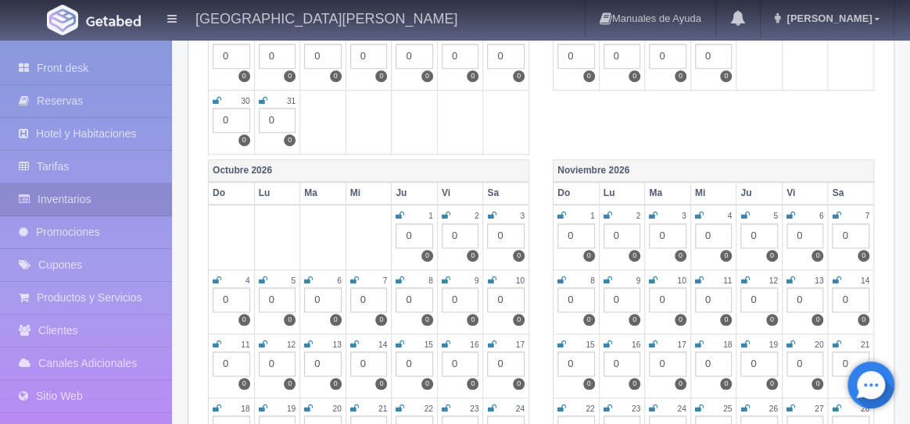
scroll to position [593, 0]
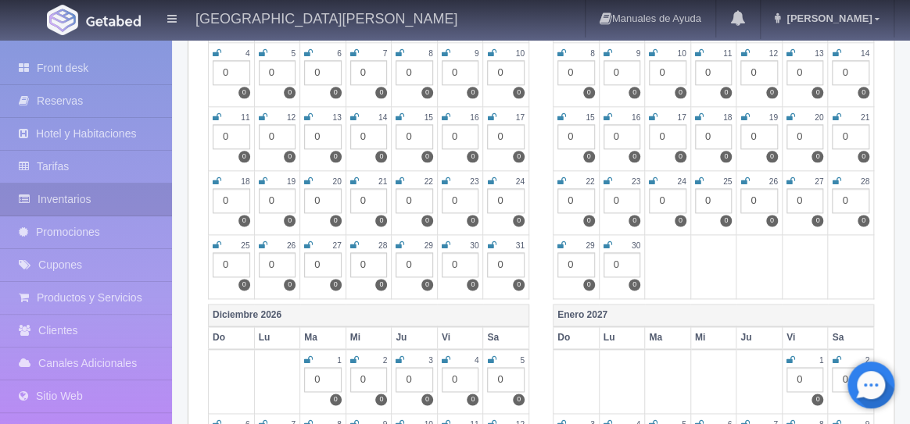
click at [454, 264] on div "0" at bounding box center [461, 264] width 38 height 25
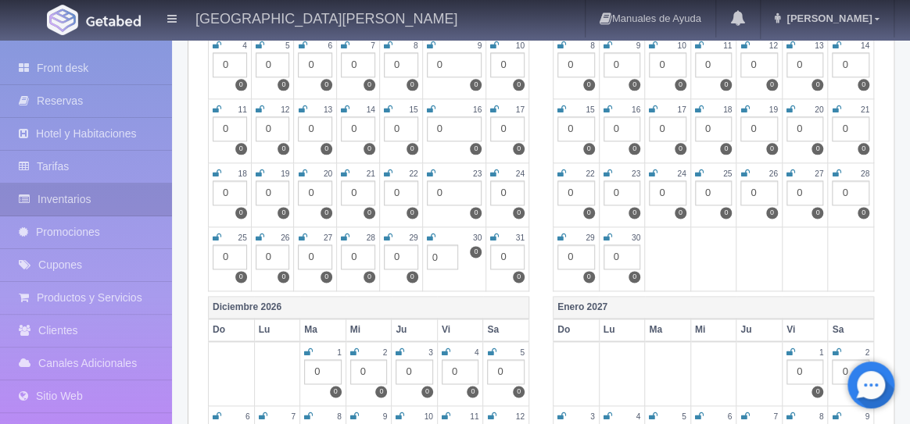
scroll to position [774, 0]
type input "1"
click at [506, 254] on div "0" at bounding box center [507, 256] width 34 height 25
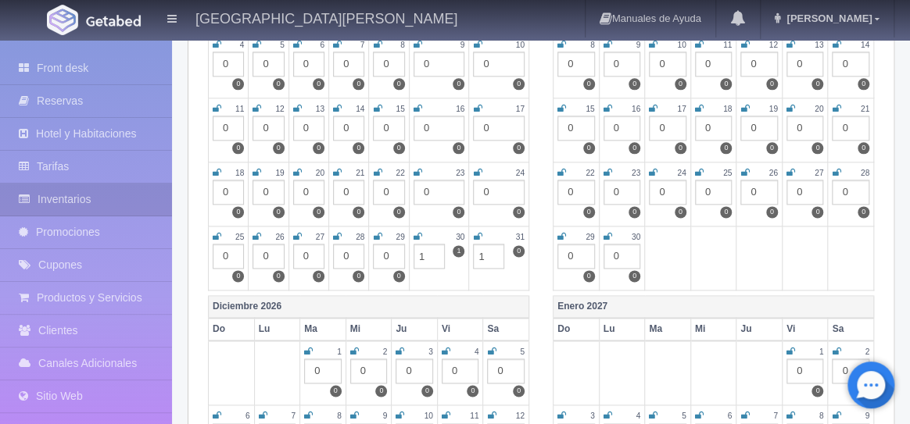
type input "1"
click at [570, 61] on div "0" at bounding box center [576, 64] width 38 height 25
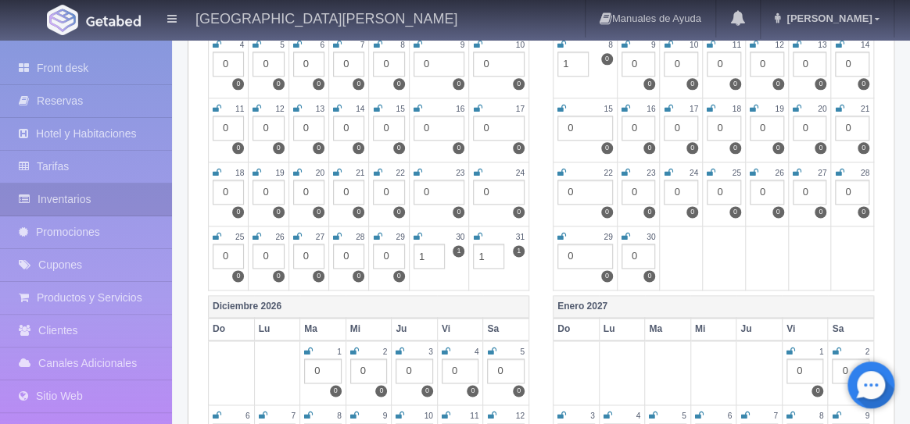
type input "1"
click at [564, 45] on icon at bounding box center [561, 44] width 9 height 9
click at [478, 234] on icon at bounding box center [477, 236] width 9 height 9
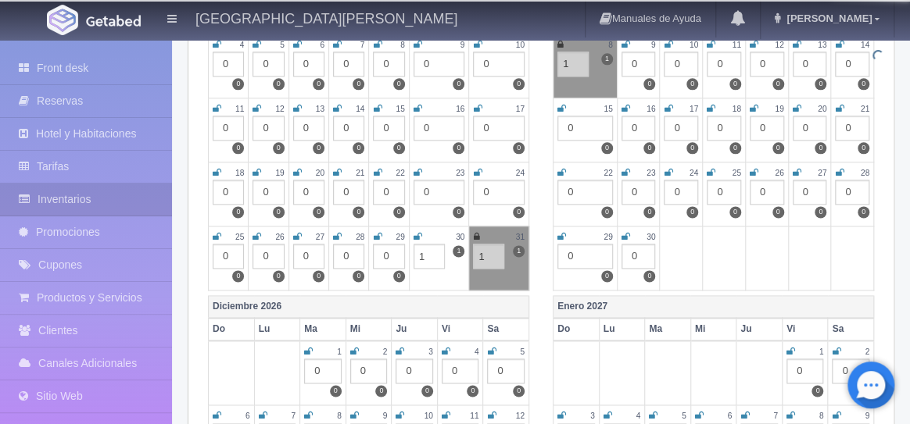
click at [417, 234] on icon at bounding box center [417, 236] width 9 height 9
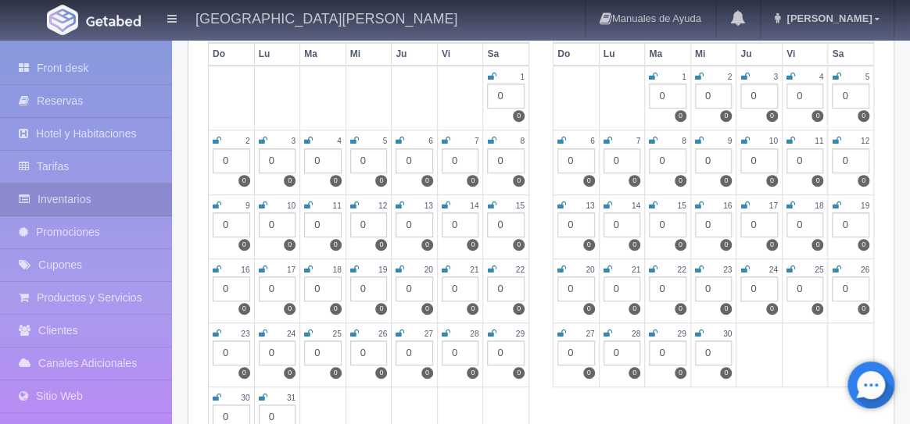
scroll to position [0, 0]
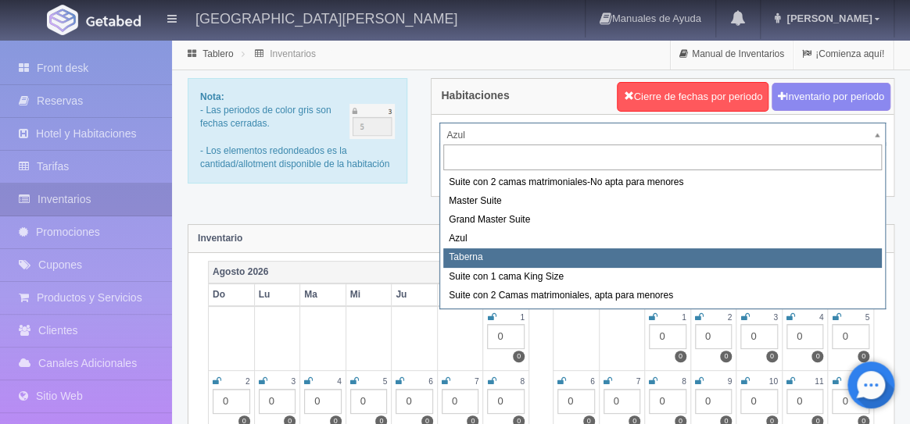
select select "1920"
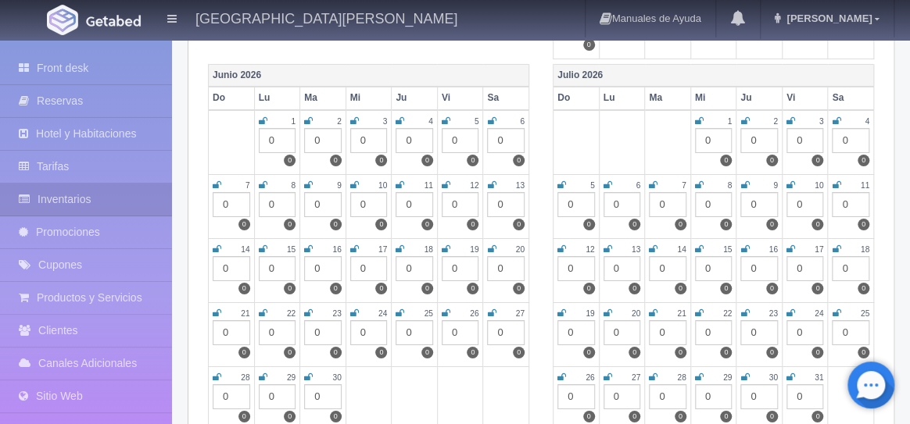
scroll to position [2309, 0]
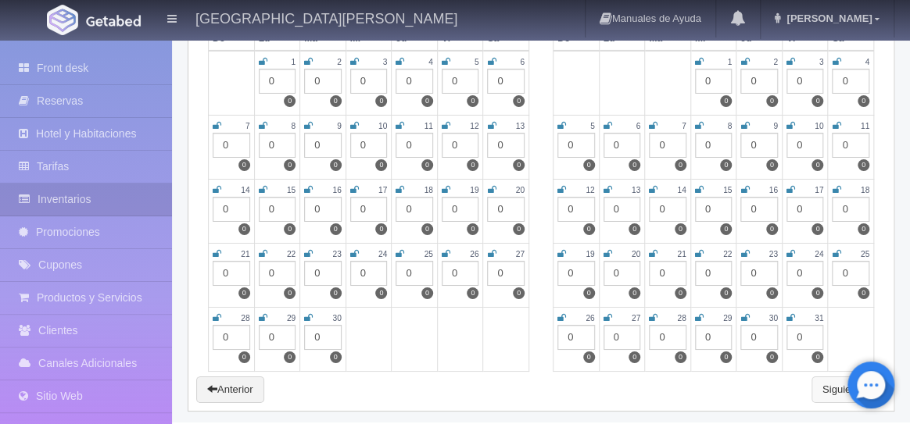
click at [824, 379] on link "Siguiente" at bounding box center [848, 390] width 74 height 27
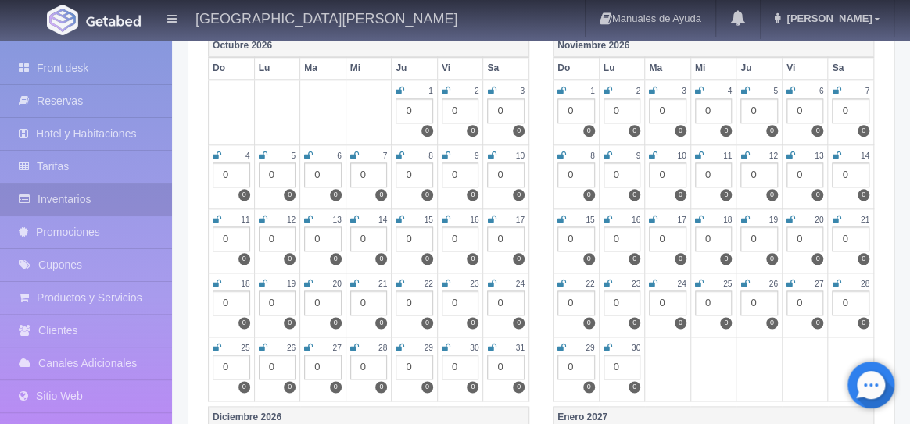
scroll to position [664, 0]
click at [467, 363] on div "0" at bounding box center [461, 366] width 38 height 25
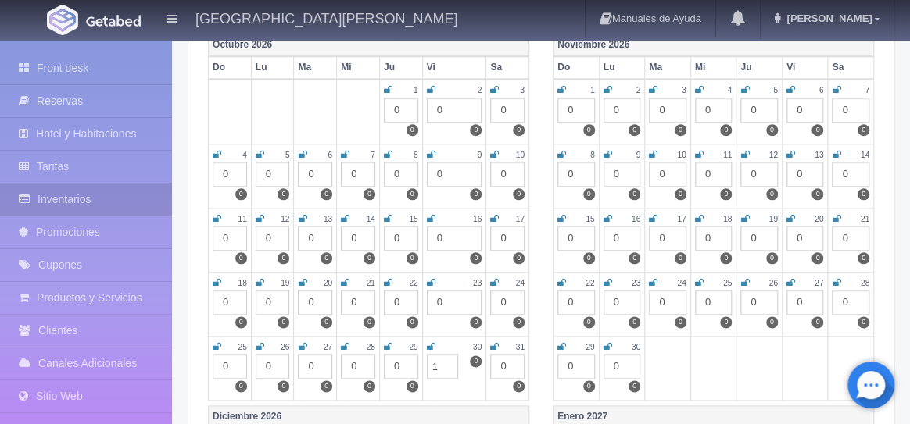
type input "1"
click at [510, 364] on div "0" at bounding box center [507, 366] width 34 height 25
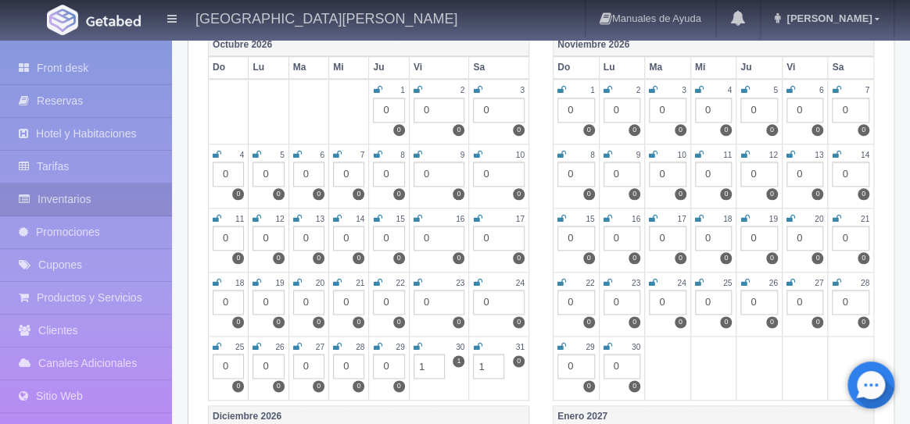
type input "1"
click at [574, 106] on div "0" at bounding box center [576, 110] width 38 height 25
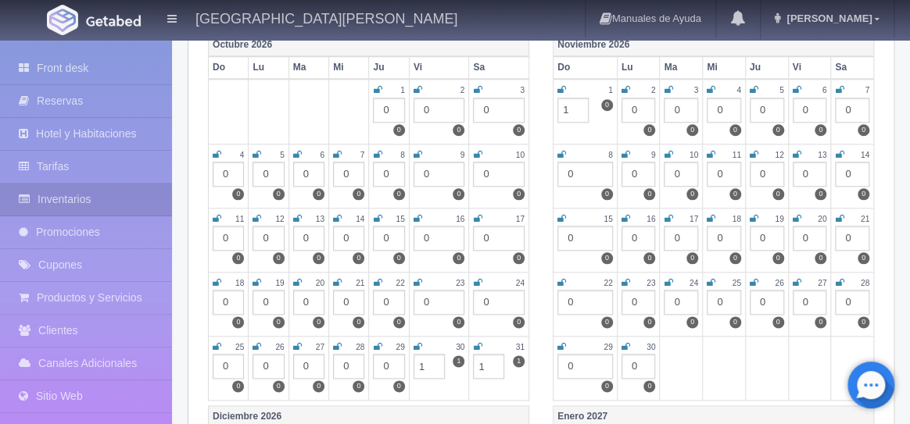
type input "1"
click at [564, 89] on icon at bounding box center [561, 89] width 9 height 9
click at [478, 345] on icon at bounding box center [477, 346] width 9 height 9
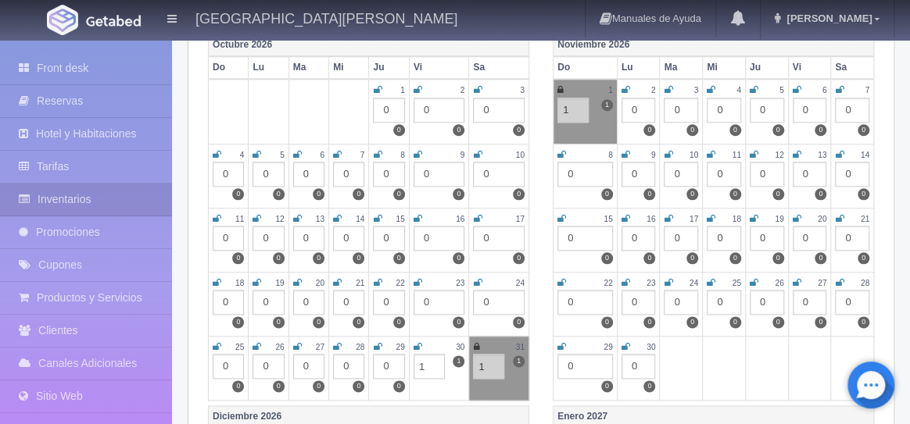
click at [415, 345] on icon at bounding box center [417, 346] width 9 height 9
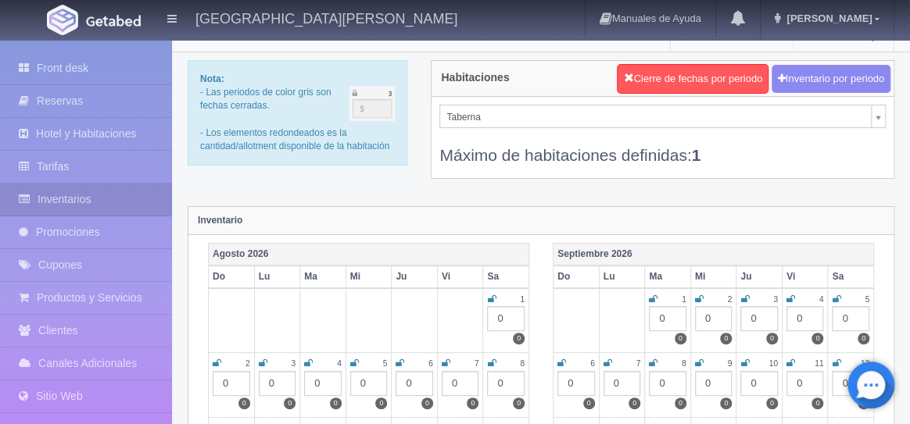
scroll to position [0, 0]
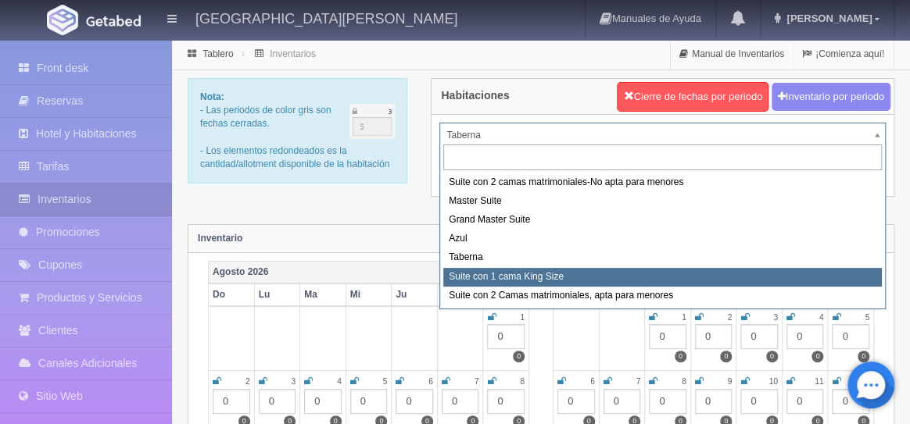
select select "1921"
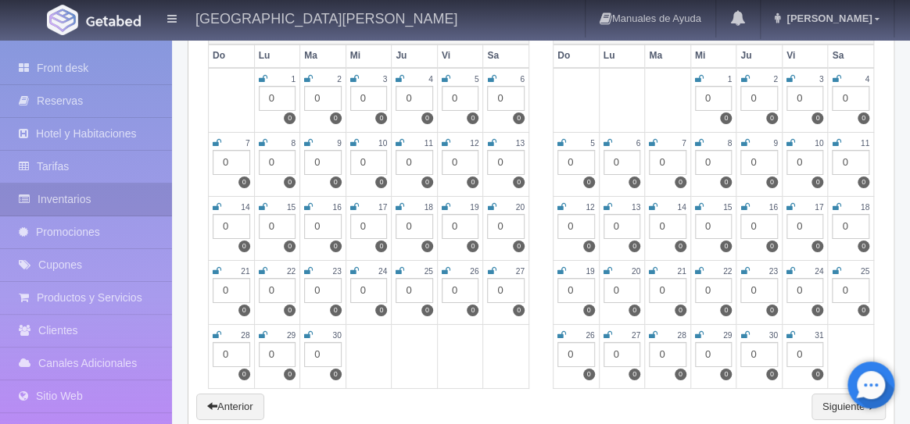
scroll to position [2309, 0]
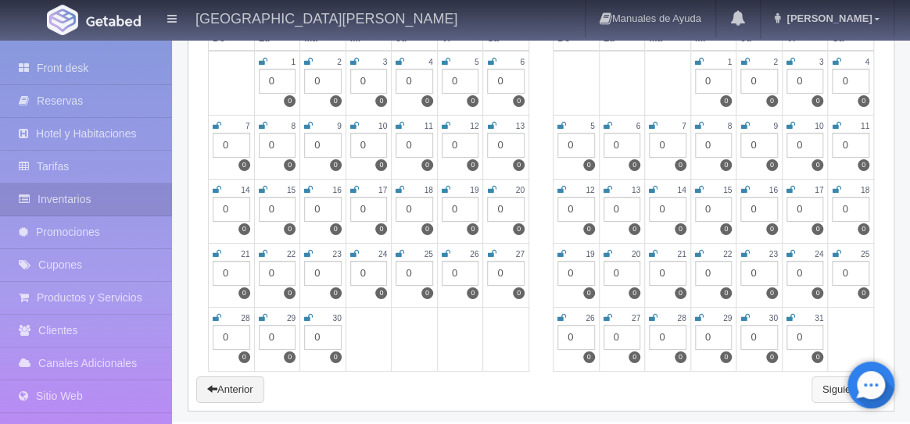
click at [832, 381] on link "Siguiente" at bounding box center [848, 390] width 74 height 27
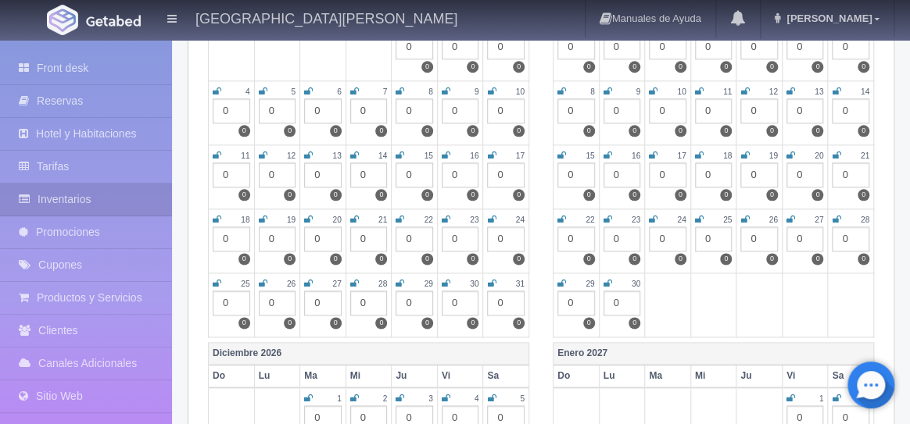
scroll to position [730, 0]
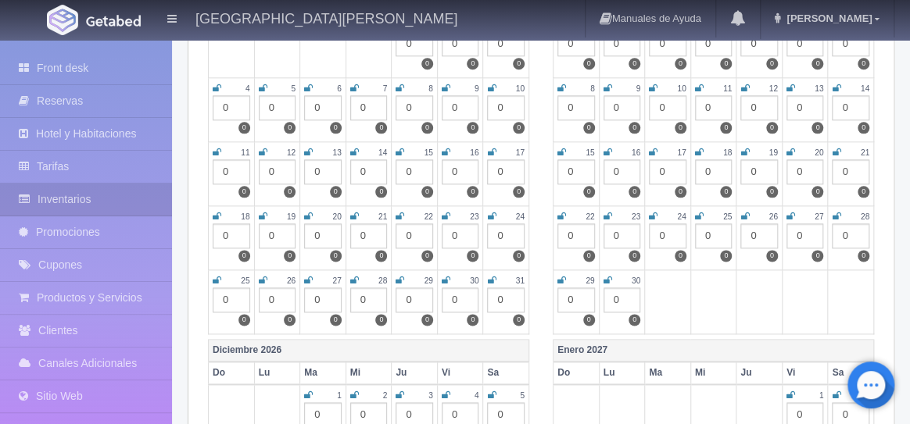
click at [460, 295] on div "0" at bounding box center [461, 300] width 38 height 25
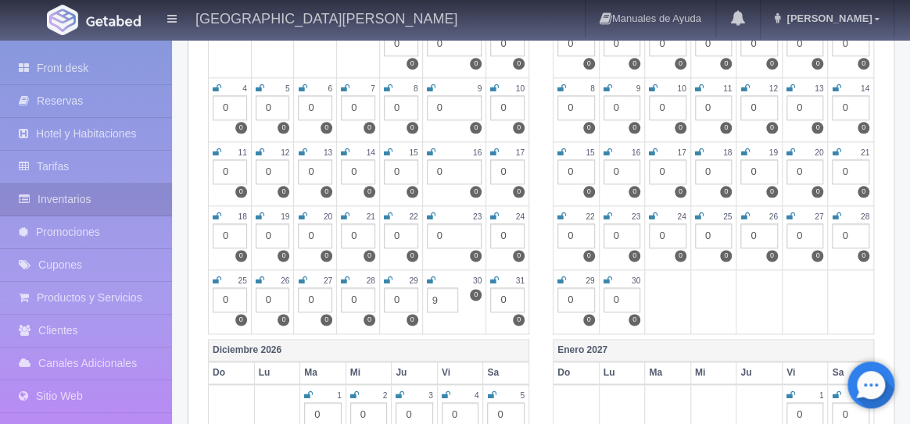
type input "9"
click at [506, 297] on div "0" at bounding box center [507, 300] width 34 height 25
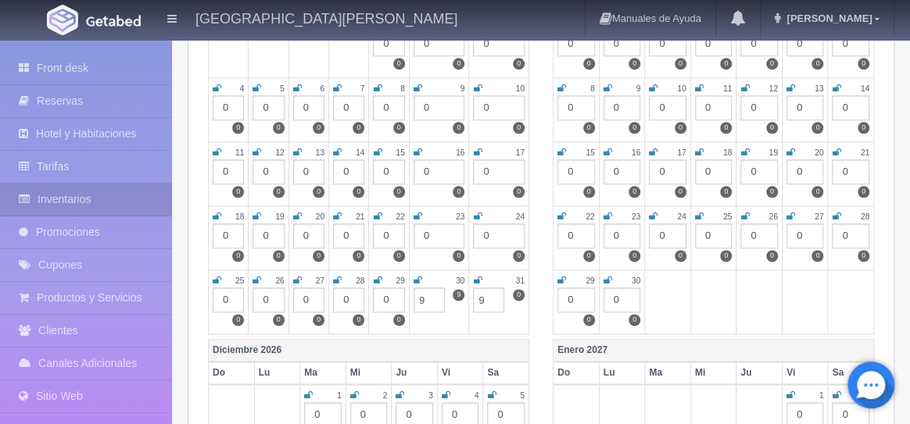
scroll to position [704, 0]
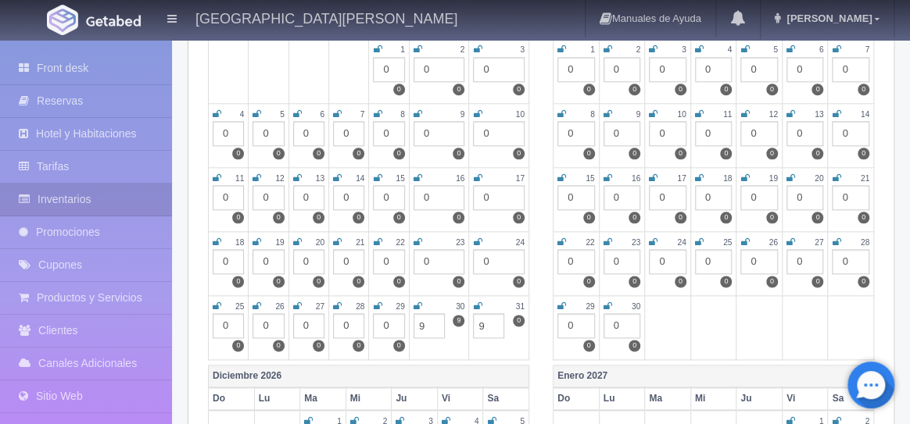
type input "9"
click at [574, 70] on div "0" at bounding box center [576, 69] width 38 height 25
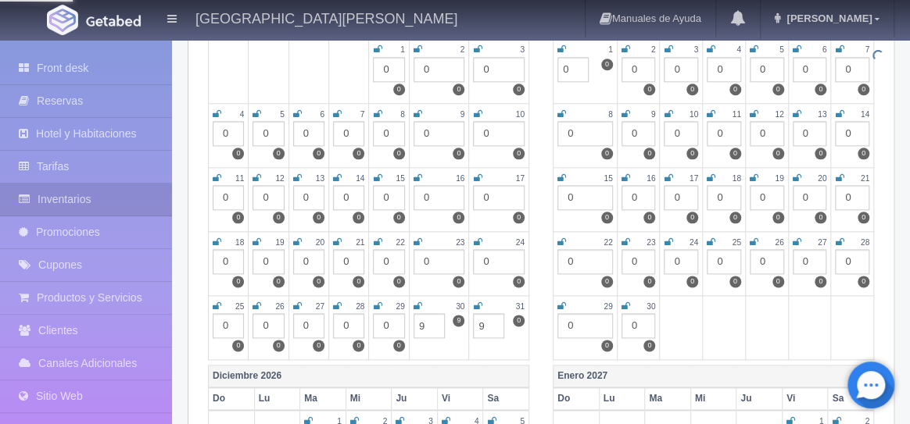
scroll to position [703, 0]
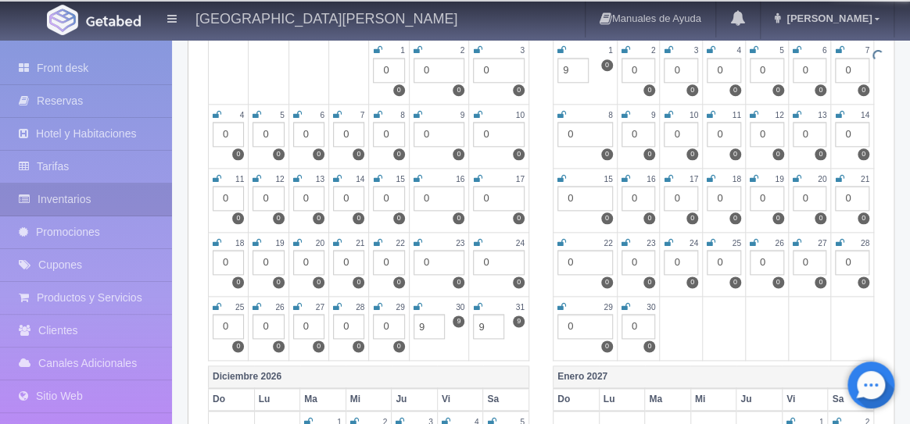
type input "9"
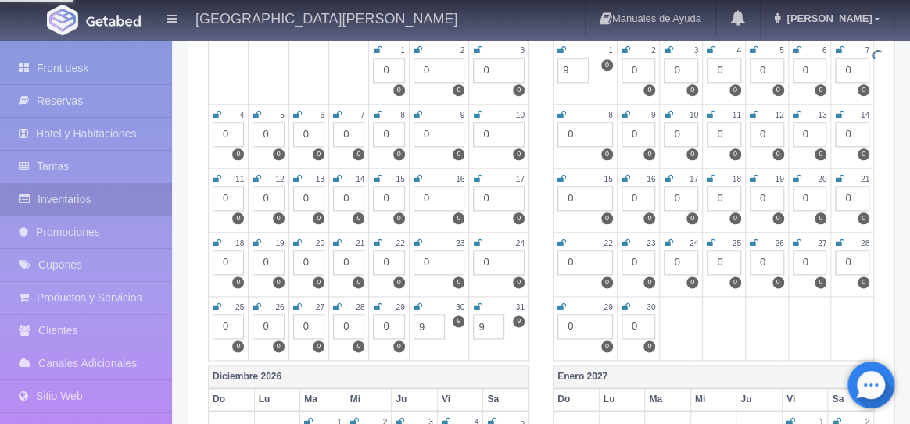
click at [564, 48] on icon at bounding box center [561, 49] width 9 height 9
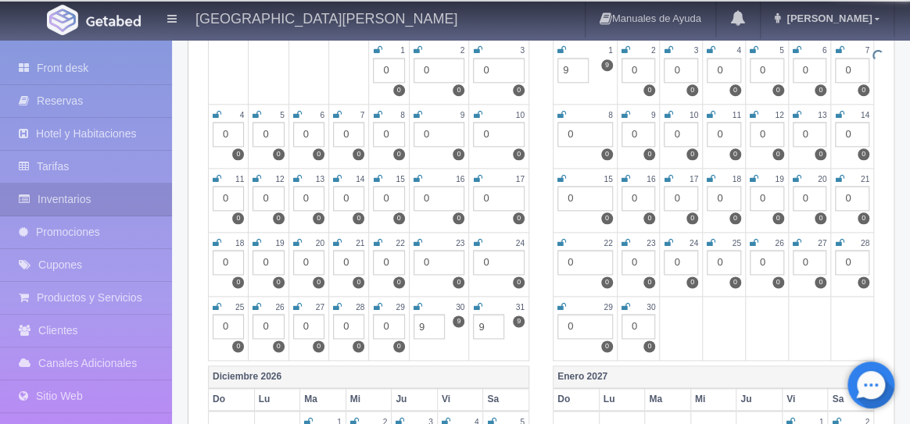
click at [417, 305] on icon at bounding box center [417, 306] width 9 height 9
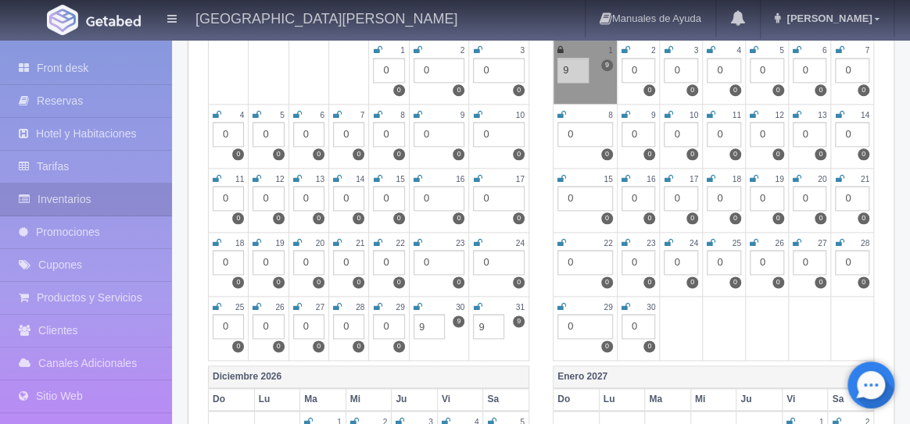
click at [476, 304] on icon at bounding box center [477, 306] width 9 height 9
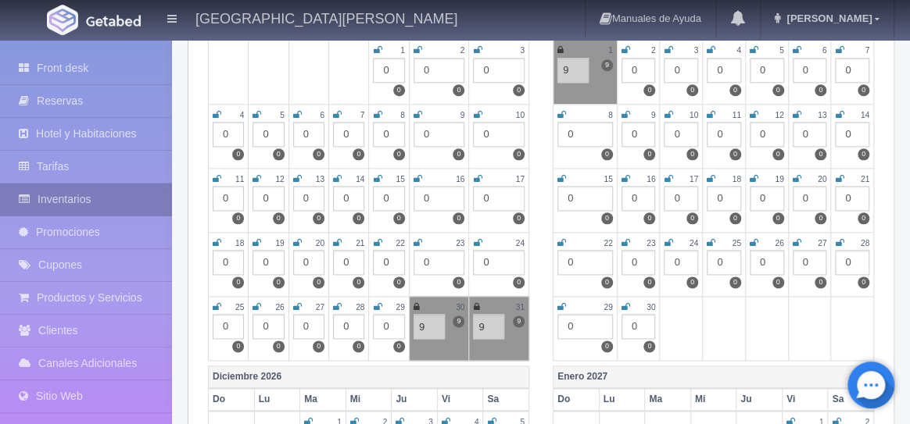
click at [77, 198] on link "Inventarios" at bounding box center [86, 200] width 172 height 32
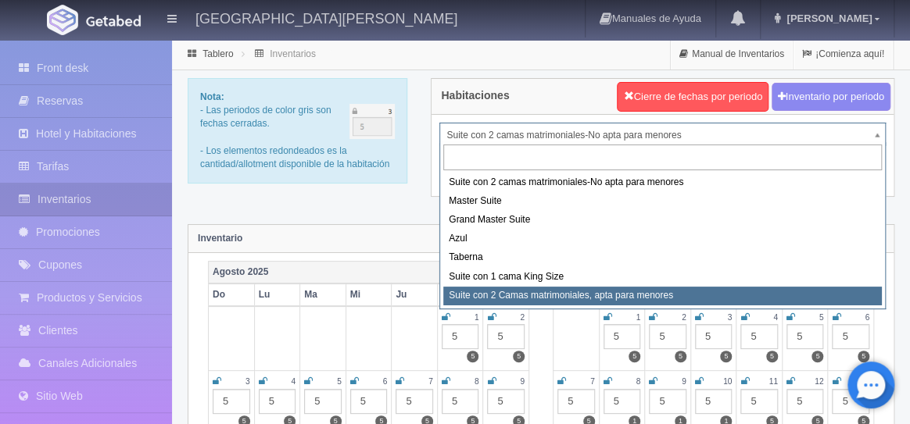
select select "1983"
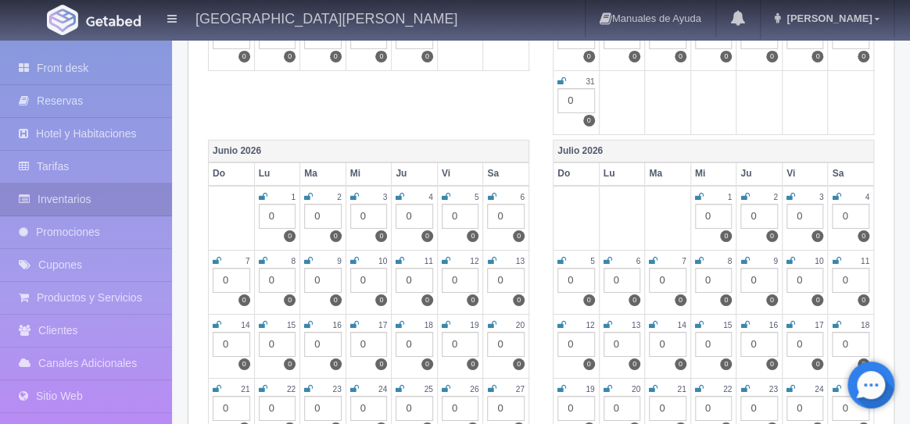
scroll to position [2309, 0]
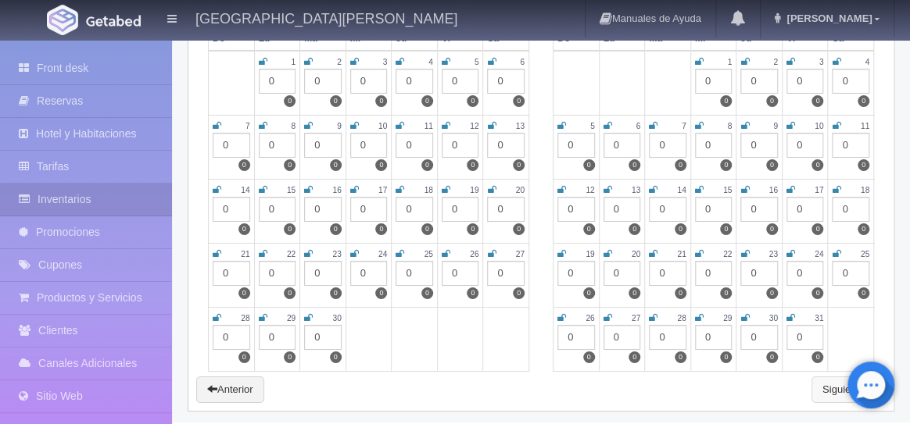
click at [832, 388] on link "Siguiente" at bounding box center [848, 390] width 74 height 27
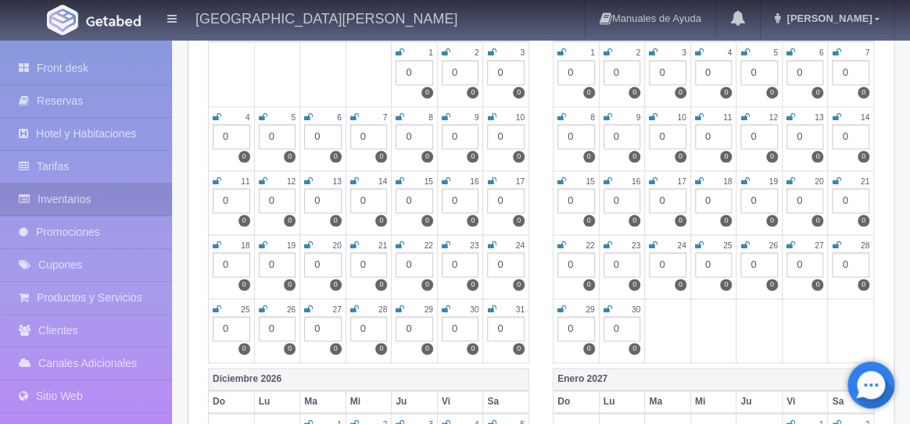
scroll to position [704, 0]
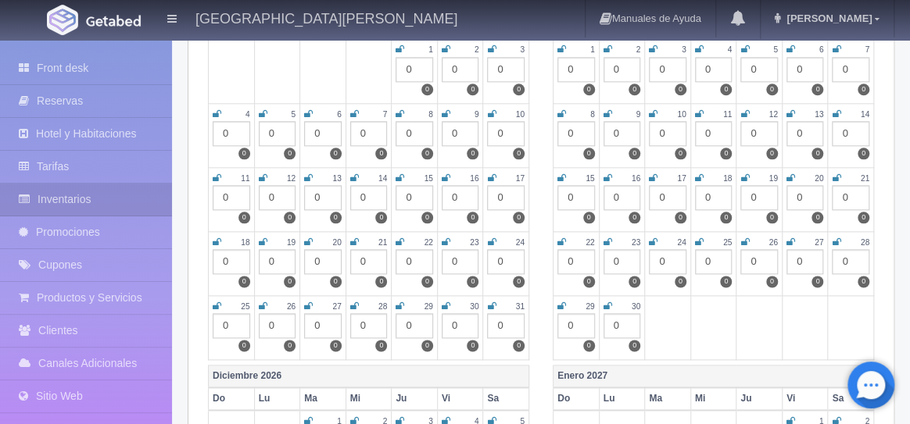
click at [465, 323] on div "0" at bounding box center [461, 325] width 38 height 25
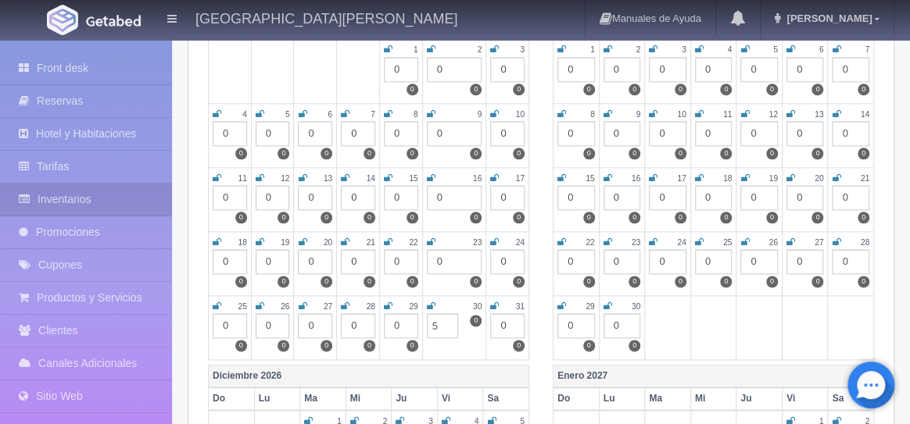
type input "5"
click at [509, 321] on div "0" at bounding box center [507, 325] width 34 height 25
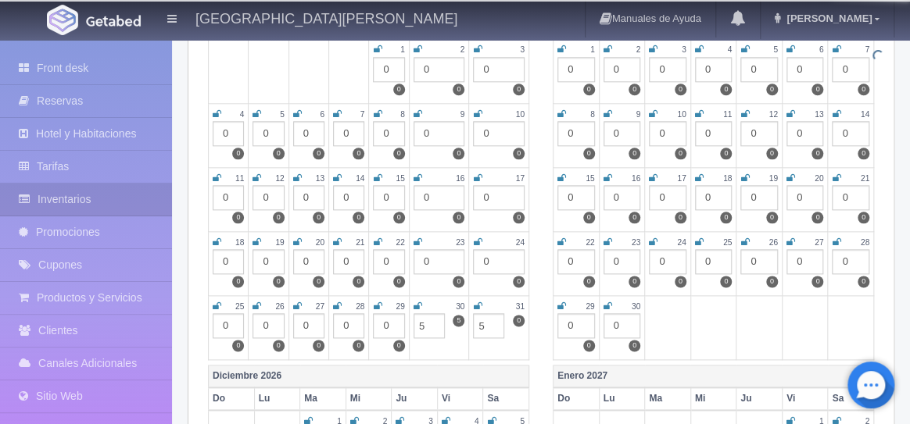
type input "5"
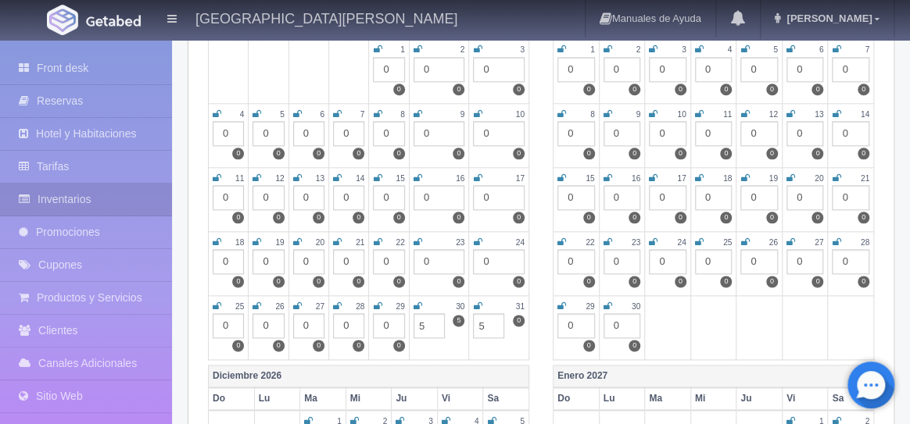
click at [572, 66] on div "0" at bounding box center [576, 69] width 38 height 25
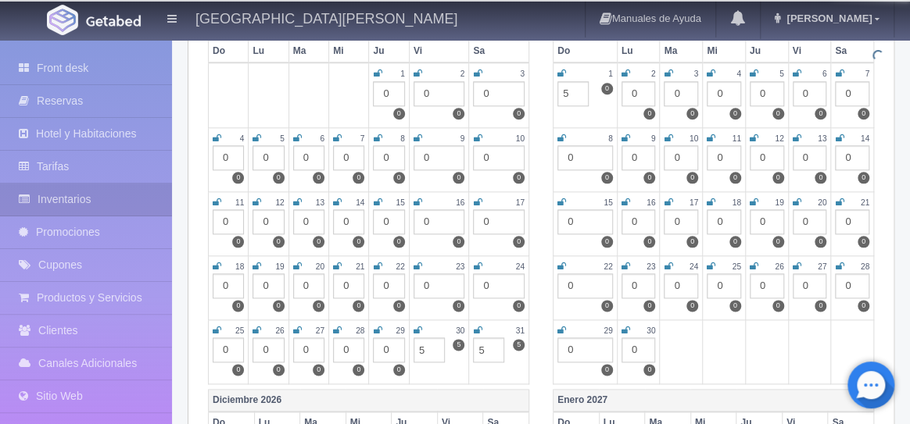
scroll to position [667, 0]
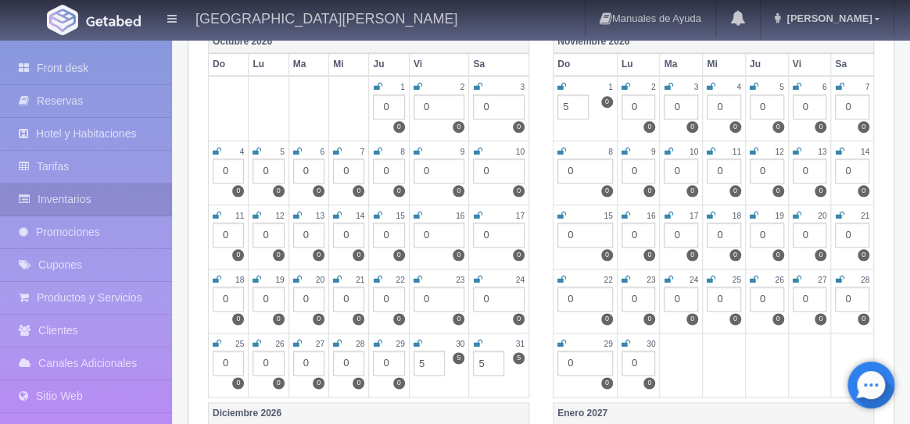
type input "5"
click at [564, 86] on icon at bounding box center [561, 86] width 9 height 9
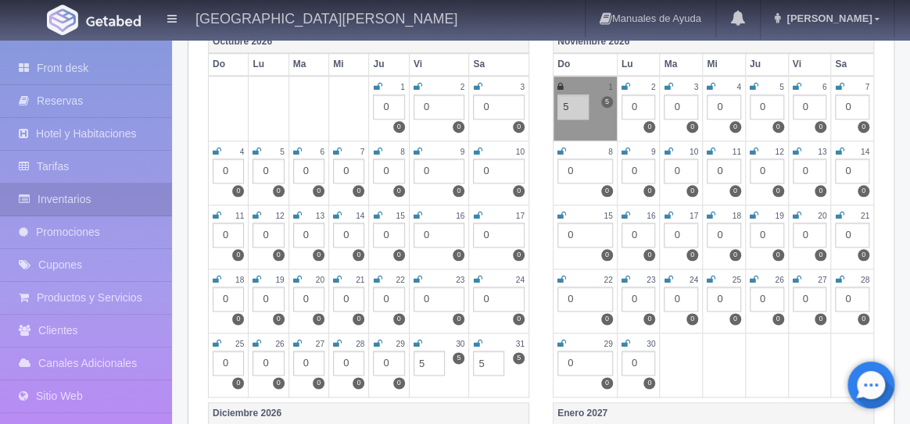
click at [417, 339] on icon at bounding box center [417, 343] width 9 height 9
click at [478, 341] on icon at bounding box center [477, 343] width 9 height 9
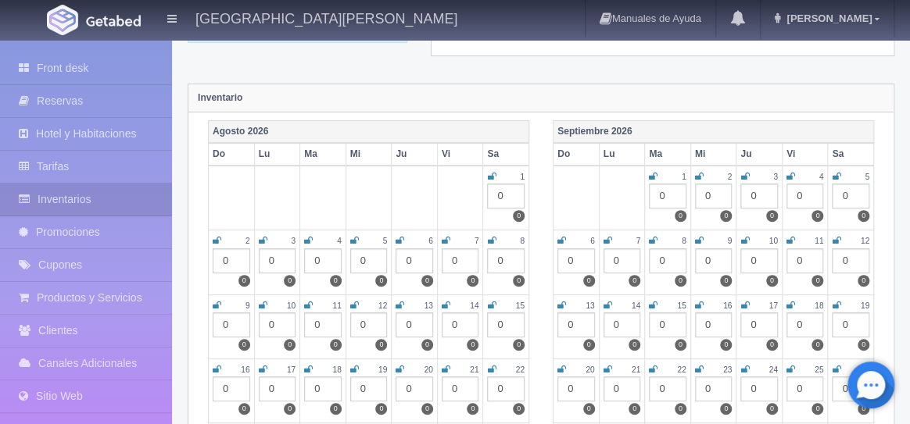
scroll to position [0, 0]
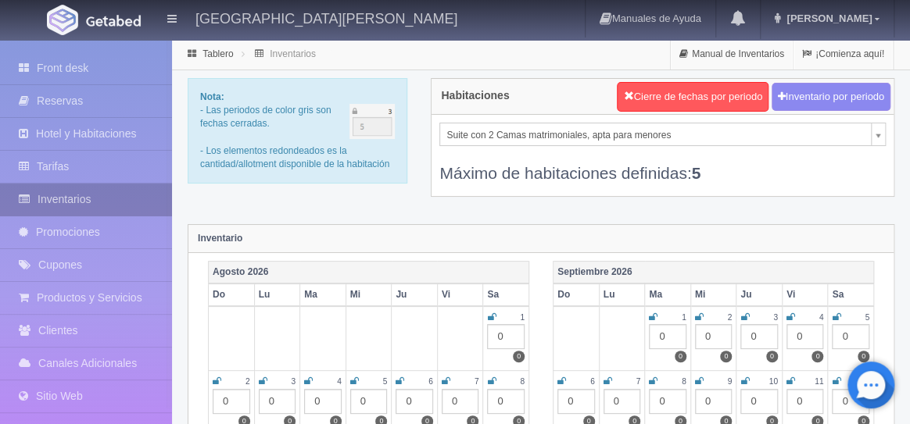
click at [63, 199] on link "Inventarios" at bounding box center [86, 200] width 172 height 32
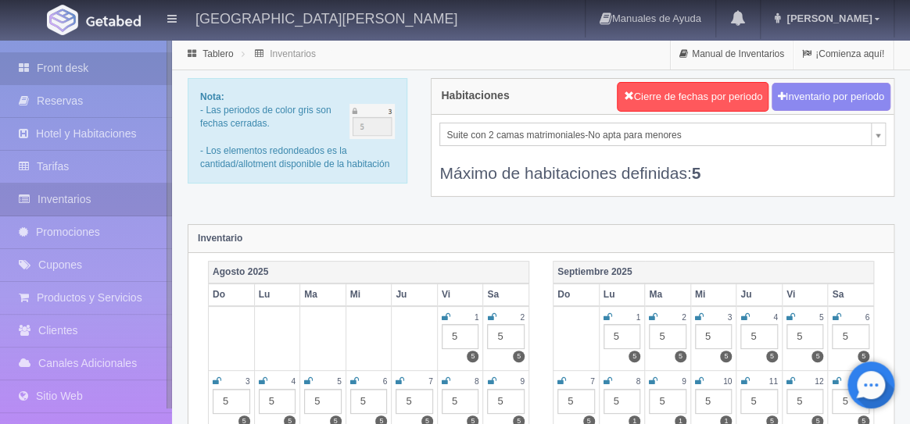
drag, startPoint x: 0, startPoint y: 0, endPoint x: 81, endPoint y: 71, distance: 108.0
click at [82, 71] on link "Front desk" at bounding box center [86, 68] width 172 height 32
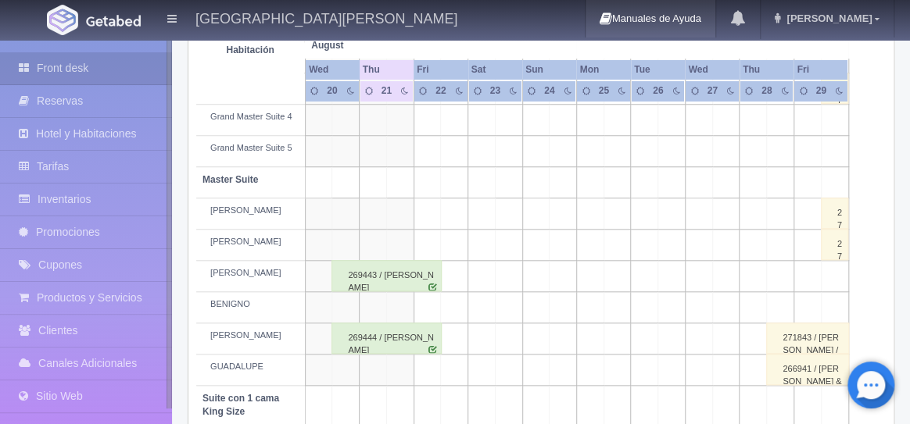
scroll to position [526, 0]
